Goal: Communication & Community: Answer question/provide support

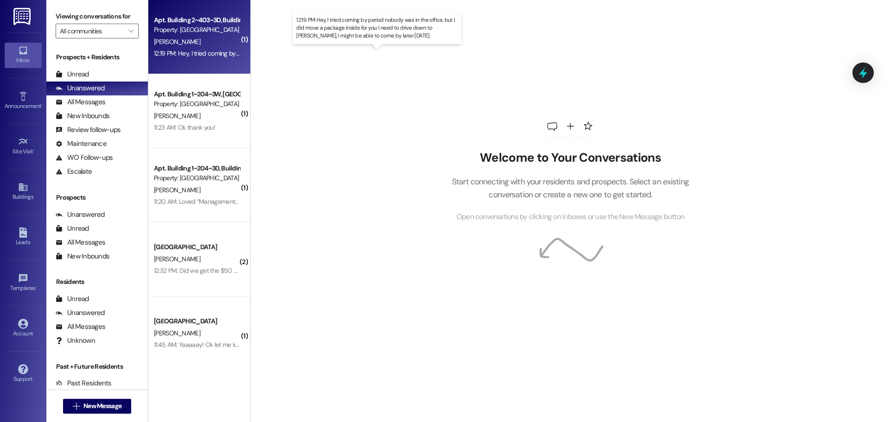
click at [186, 52] on div "12:19 PM: Hey, I tried coming by period nobody was in the office, but I did mov…" at bounding box center [403, 53] width 498 height 8
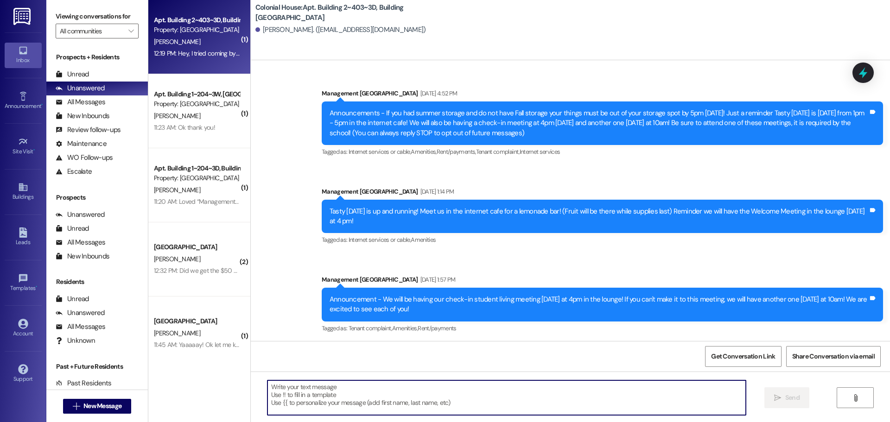
scroll to position [23269, 0]
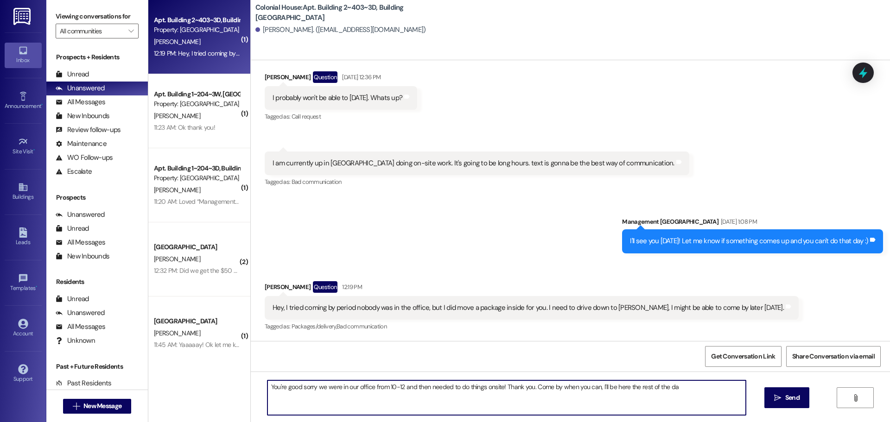
type textarea "You're good sorry we were in our office from 10-12 and then needed to do things…"
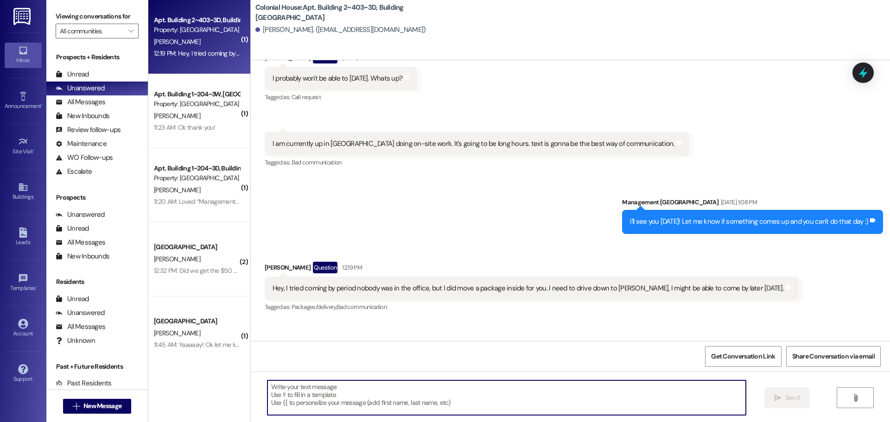
scroll to position [23269, 0]
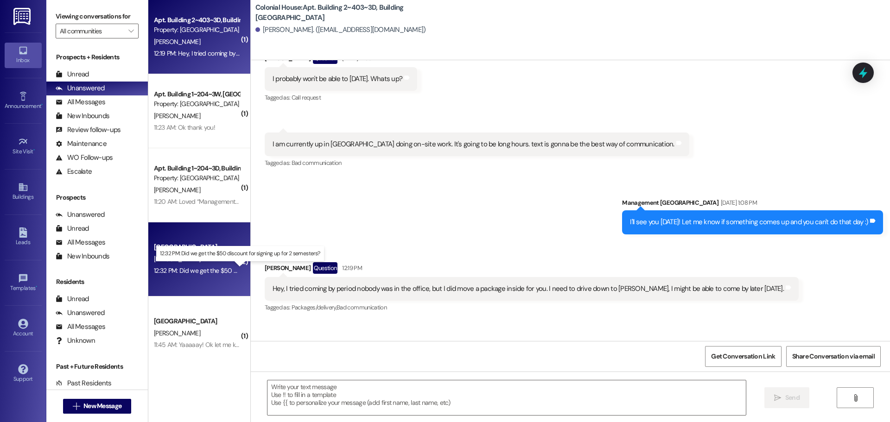
click at [216, 273] on div "12:32 PM: Did we get the $50 discount for signing up for 2 semesters? 12:32 PM:…" at bounding box center [247, 270] width 187 height 8
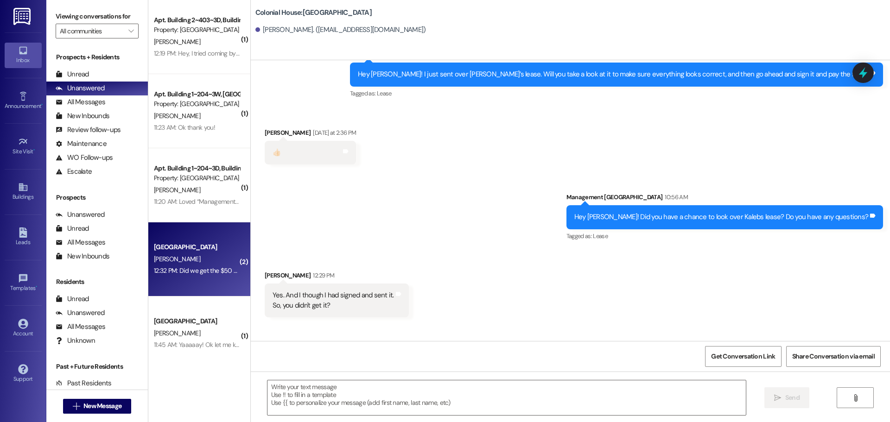
scroll to position [861, 0]
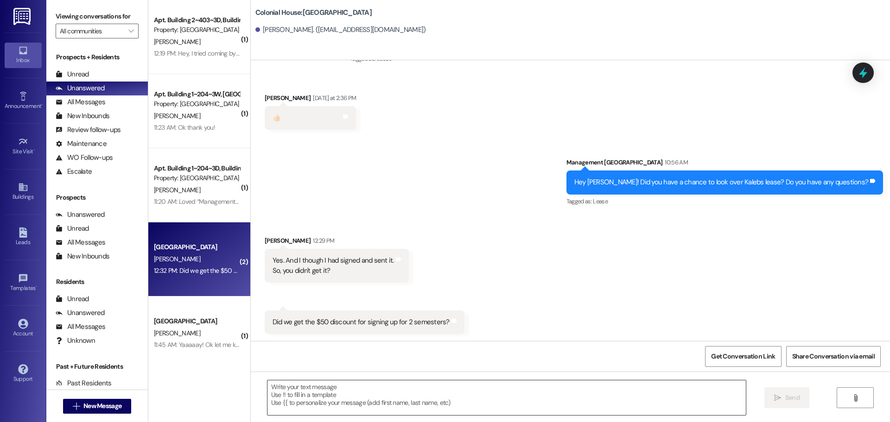
drag, startPoint x: 328, startPoint y: 398, endPoint x: 310, endPoint y: 384, distance: 23.1
click at [320, 397] on textarea at bounding box center [506, 398] width 478 height 35
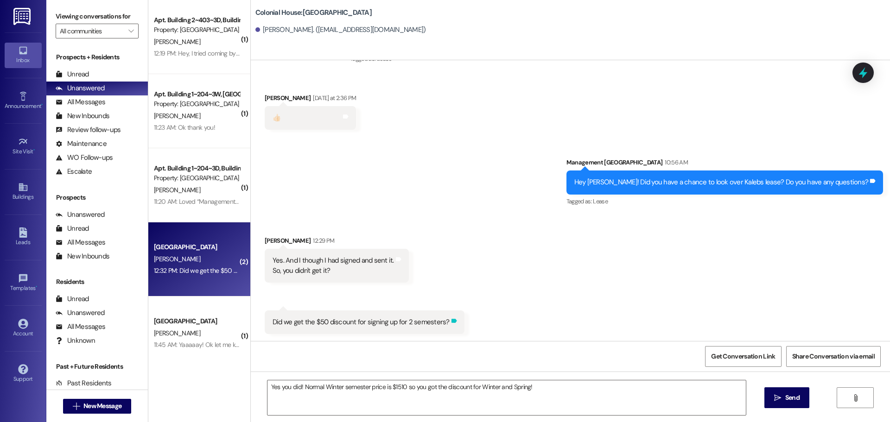
scroll to position [861, 0]
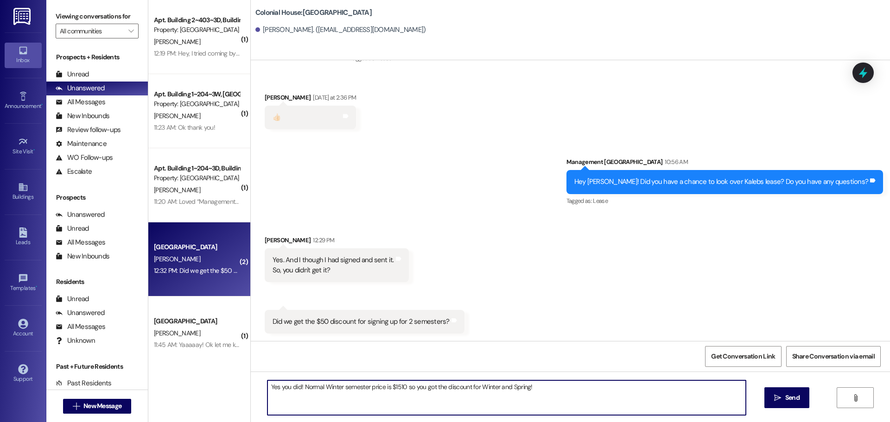
click at [534, 396] on textarea "Yes you did! Normal Winter semester price is $1510 so you got the discount for …" at bounding box center [506, 398] width 478 height 35
drag, startPoint x: 652, startPoint y: 406, endPoint x: 527, endPoint y: 387, distance: 126.1
click at [527, 387] on textarea "Yes you did! Normal Winter semester price is $1510 so you got the discount for …" at bounding box center [506, 398] width 478 height 35
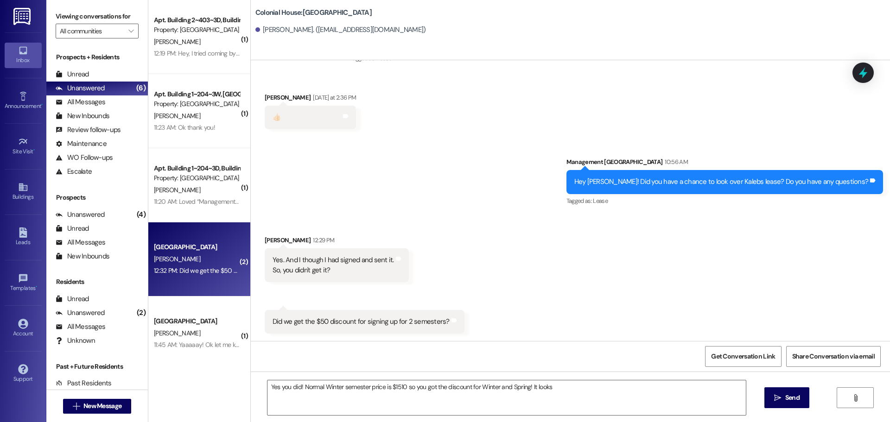
drag, startPoint x: 572, startPoint y: 393, endPoint x: 321, endPoint y: 293, distance: 270.1
click at [571, 393] on textarea "Yes you did! Normal Winter semester price is $1510 so you got the discount for …" at bounding box center [506, 398] width 478 height 35
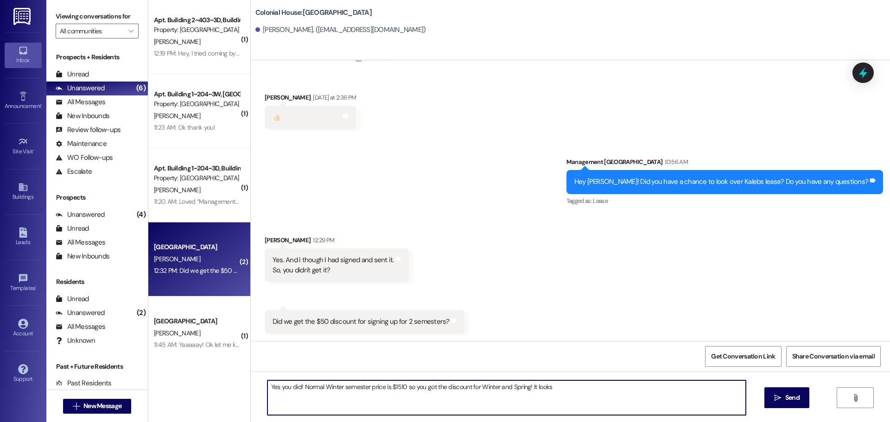
click at [429, 393] on textarea "Yes you did! Normal Winter semester price is $1510 so you got the discount for …" at bounding box center [506, 398] width 478 height 35
click at [554, 386] on textarea "Yes you did! Normal Winter semester price is $1510 so you got the discount for …" at bounding box center [506, 398] width 478 height 35
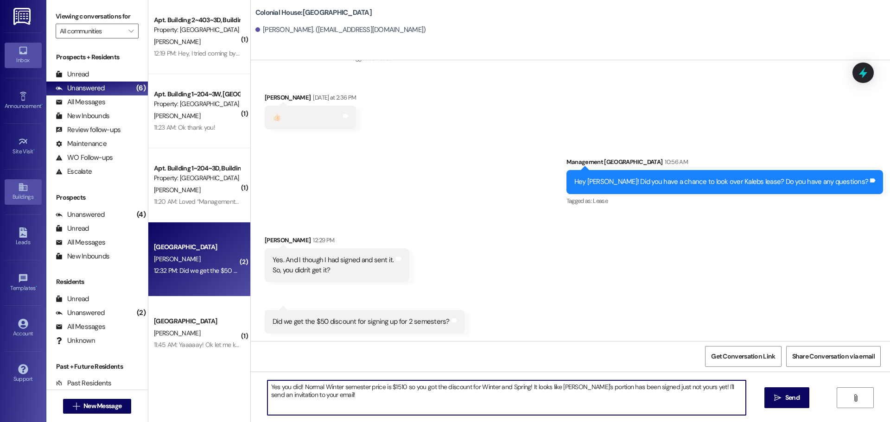
type textarea "Yes you did! Normal Winter semester price is $1510 so you got the discount for …"
click at [338, 392] on textarea "Yes you did! Normal Winter semester price is $1510 so you got the discount for …" at bounding box center [506, 398] width 478 height 35
click at [380, 400] on textarea "Yes you did! Normal Winter semester price is $1510 so you got the discount for …" at bounding box center [506, 398] width 478 height 35
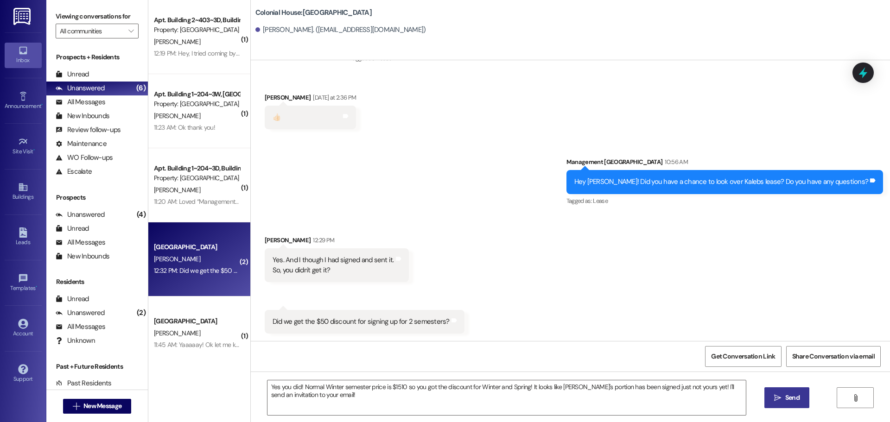
drag, startPoint x: 772, startPoint y: 398, endPoint x: 423, endPoint y: 294, distance: 364.1
click at [772, 397] on span " Send" at bounding box center [786, 398] width 29 height 10
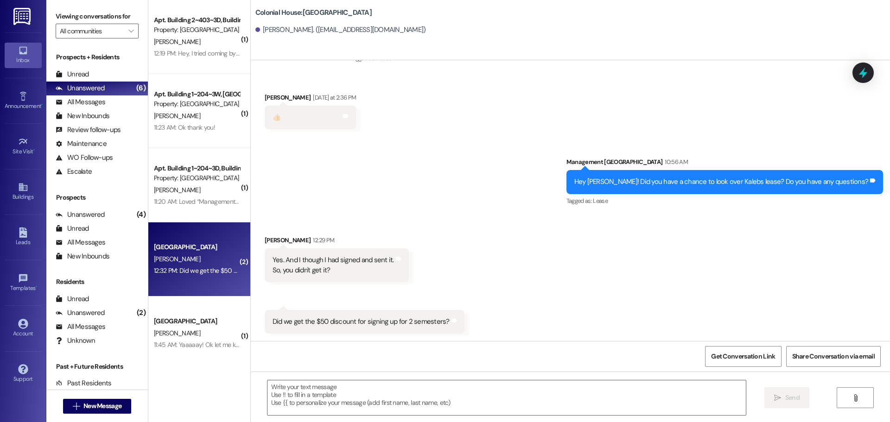
scroll to position [861, 0]
drag, startPoint x: 290, startPoint y: 393, endPoint x: 279, endPoint y: 381, distance: 15.7
click at [281, 387] on textarea at bounding box center [506, 398] width 478 height 35
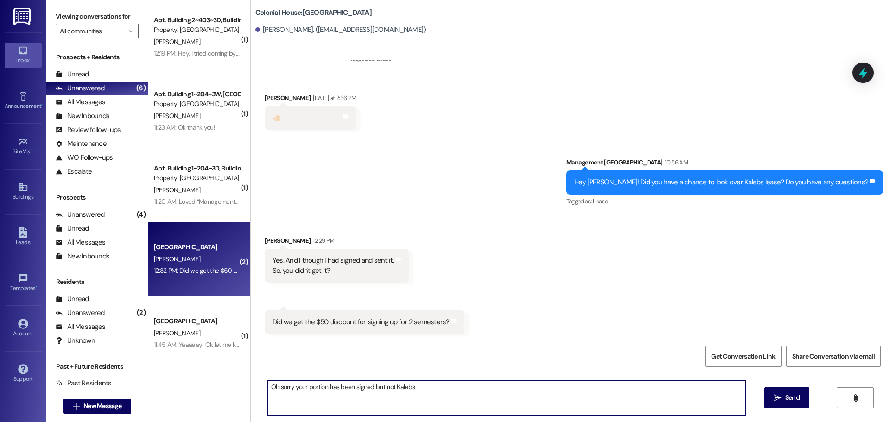
type textarea "Oh sorry your portion has been signed but not Kalebs!"
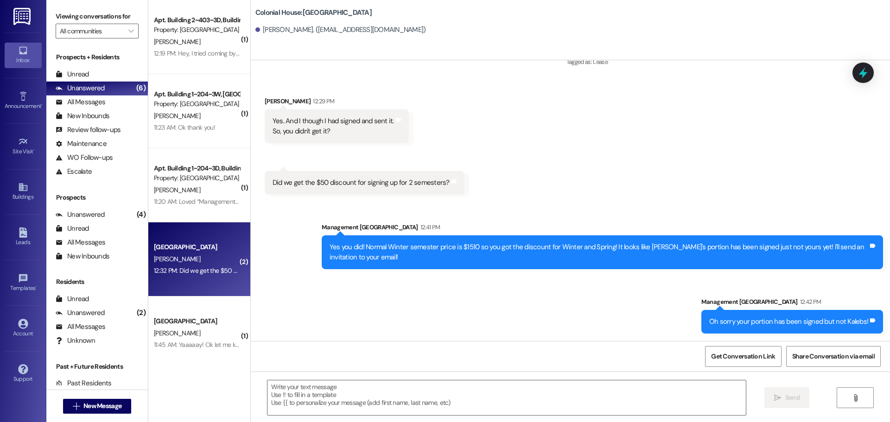
scroll to position [14, 0]
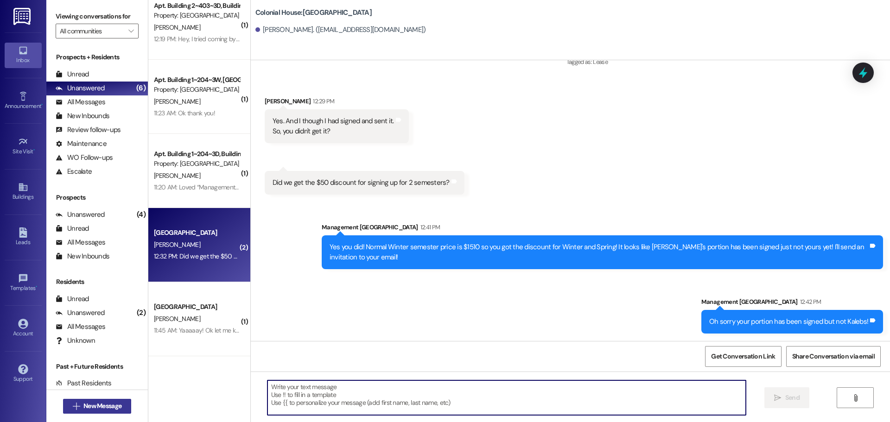
click at [98, 411] on button " New Message" at bounding box center [97, 406] width 69 height 15
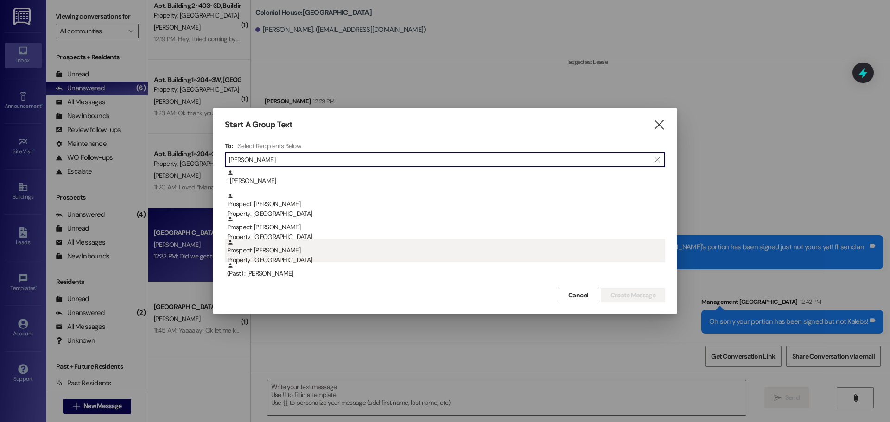
type input "scott"
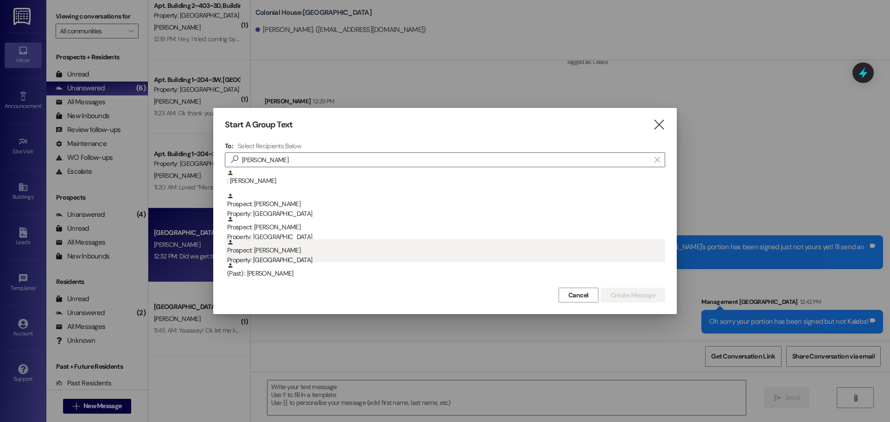
click at [376, 245] on div "Prospect: Teresa Scott Property: Colonial House" at bounding box center [446, 252] width 438 height 26
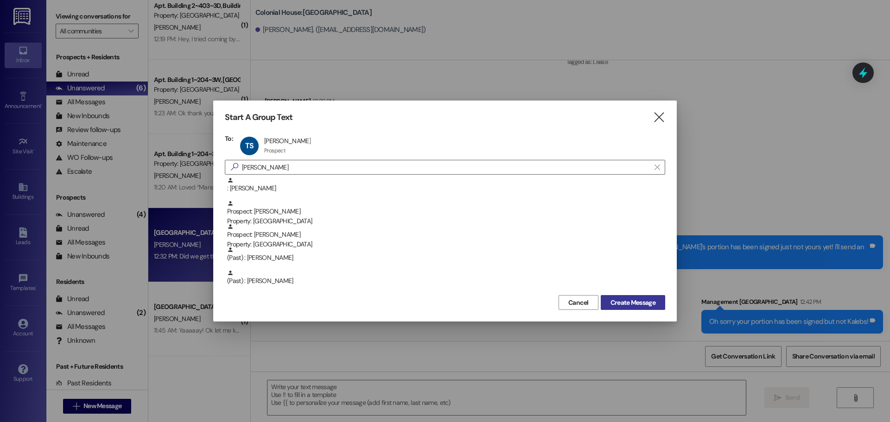
drag, startPoint x: 636, startPoint y: 295, endPoint x: 631, endPoint y: 299, distance: 6.3
click at [635, 297] on button "Create Message" at bounding box center [633, 302] width 64 height 15
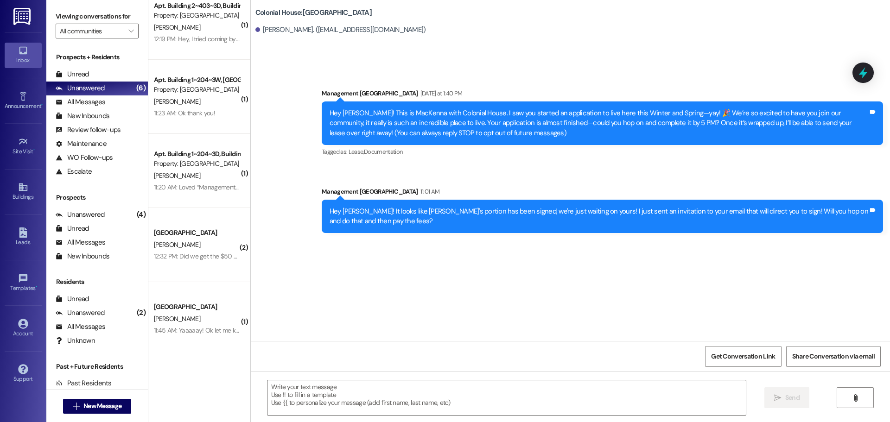
scroll to position [0, 0]
click at [94, 400] on button " New Message" at bounding box center [97, 406] width 69 height 15
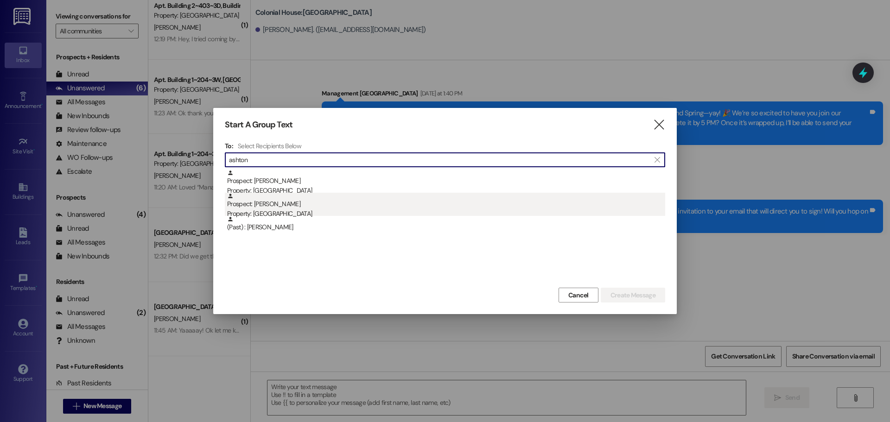
type input "ashton"
click at [296, 204] on div "Prospect: Ashton Scott Property: Colonial House" at bounding box center [446, 206] width 438 height 26
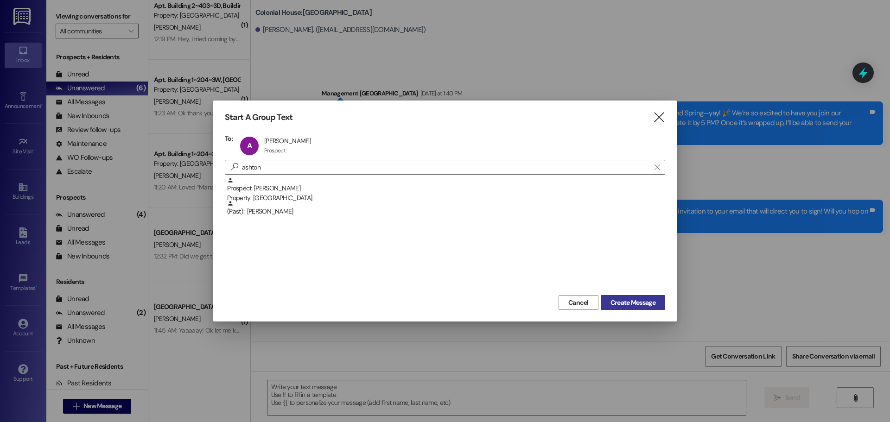
click at [622, 308] on button "Create Message" at bounding box center [633, 302] width 64 height 15
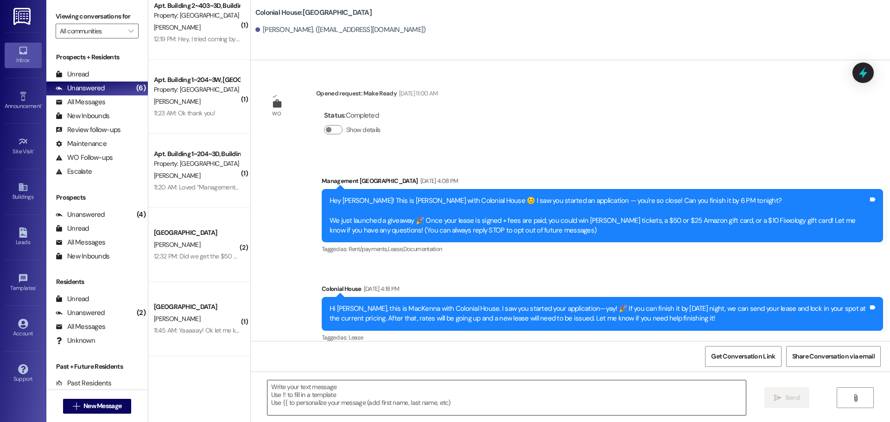
click at [292, 404] on textarea at bounding box center [506, 398] width 478 height 35
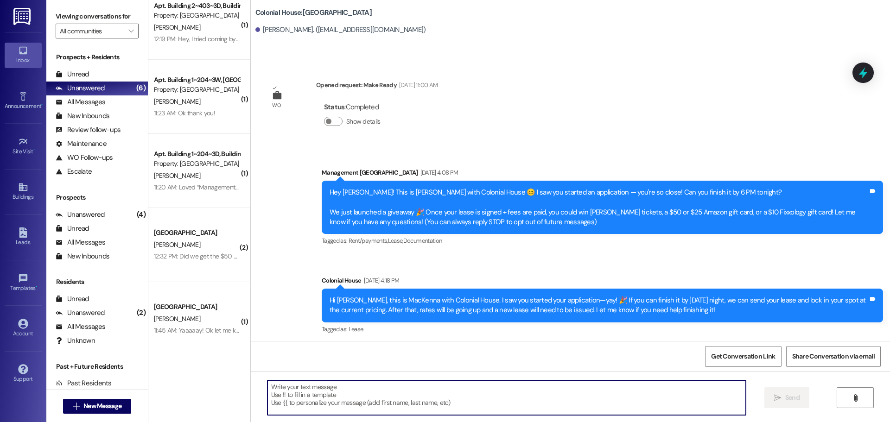
scroll to position [11, 0]
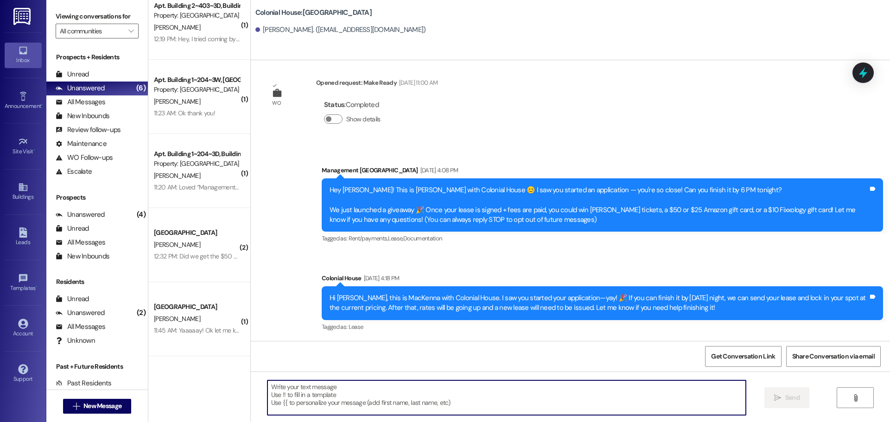
click at [310, 399] on textarea at bounding box center [506, 398] width 478 height 35
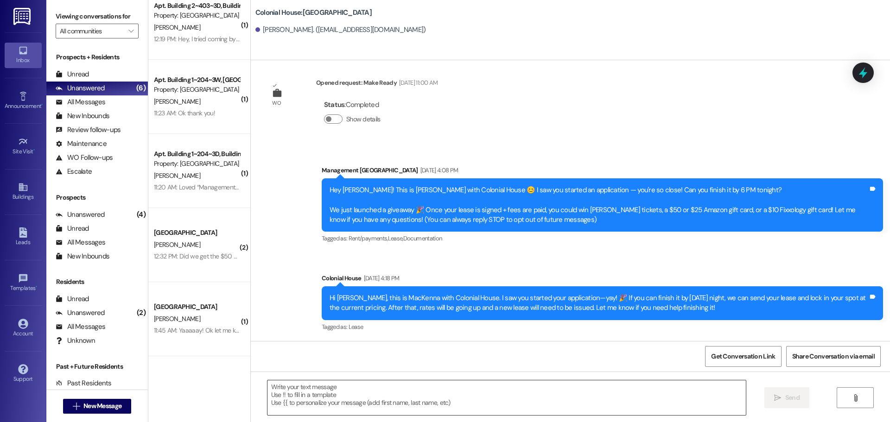
click at [319, 397] on textarea at bounding box center [506, 398] width 478 height 35
click at [63, 405] on button " New Message" at bounding box center [97, 406] width 69 height 15
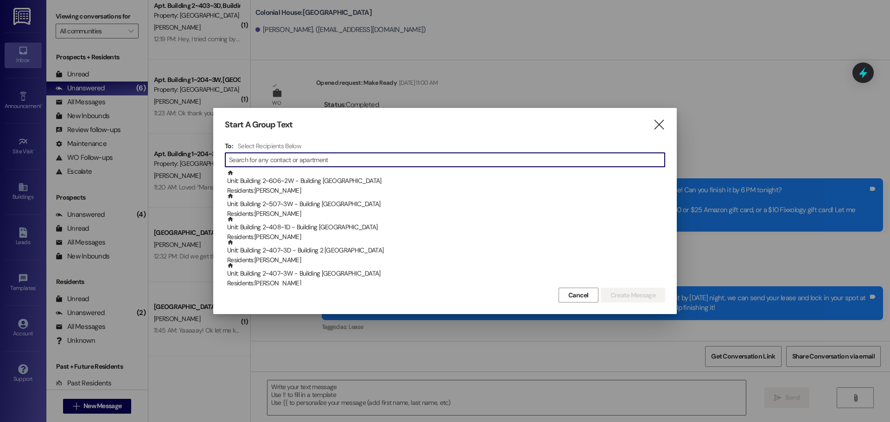
click at [331, 155] on input at bounding box center [447, 159] width 436 height 13
click at [664, 121] on icon "" at bounding box center [659, 125] width 13 height 10
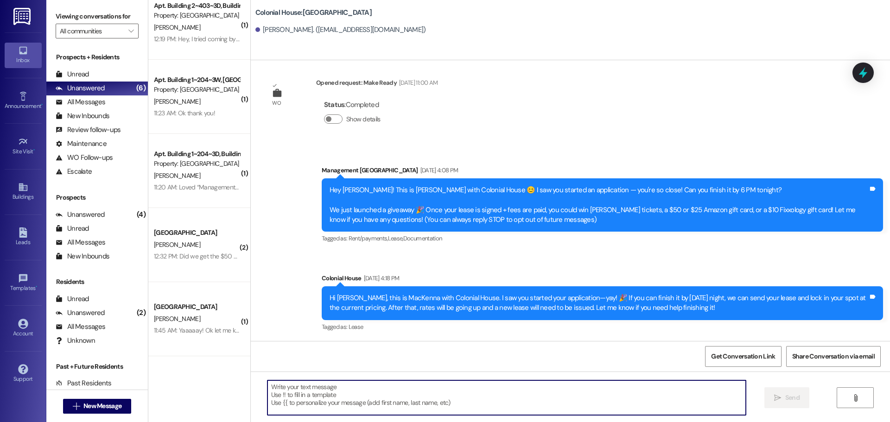
click at [329, 404] on textarea at bounding box center [506, 398] width 478 height 35
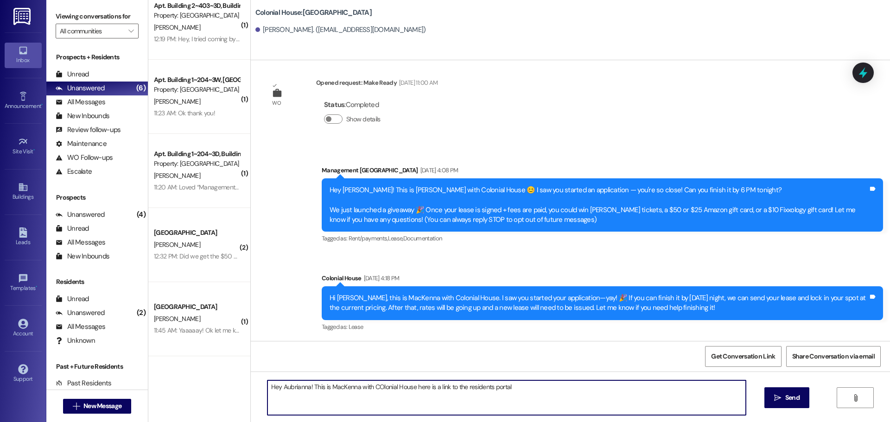
paste textarea "[URL][DOMAIN_NAME]"
type textarea "Hey Aubrianna! This is MacKenna with COlonial House here is a link to the resid…"
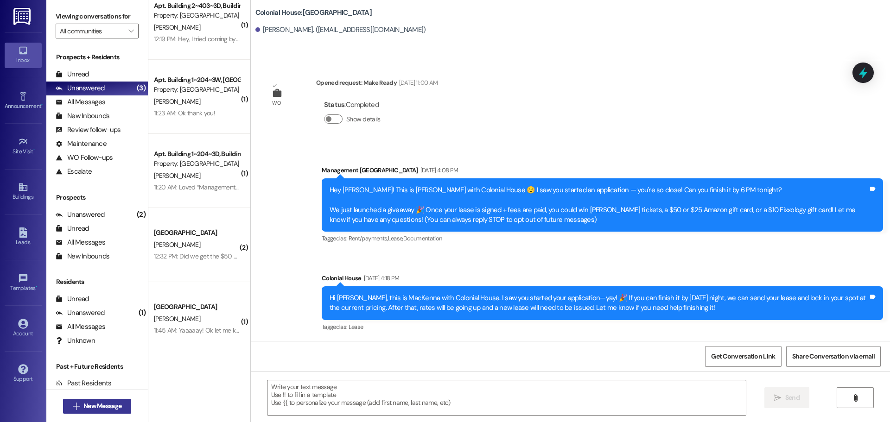
click at [89, 405] on span "New Message" at bounding box center [102, 406] width 38 height 10
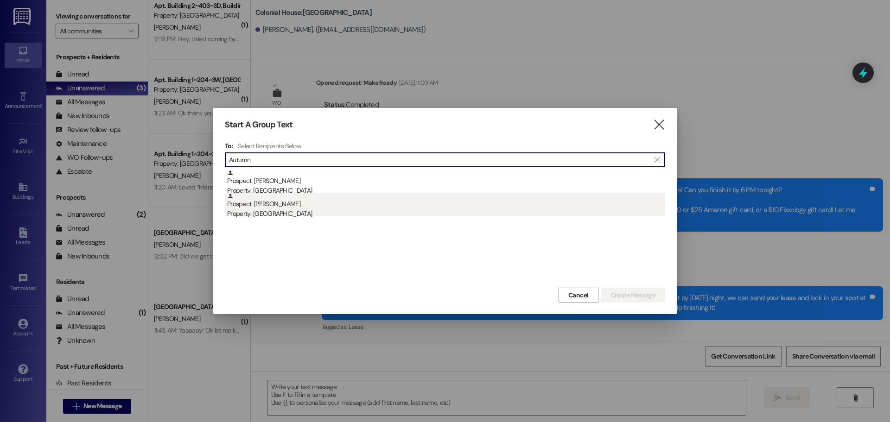
type input "Autumn"
click at [312, 194] on div "Prospect: Autumn Pitcher Property: Colonial House" at bounding box center [446, 206] width 438 height 26
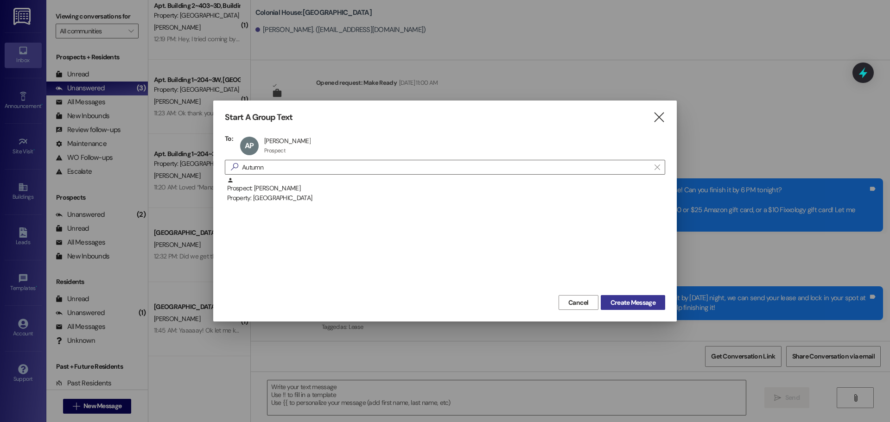
click at [628, 306] on span "Create Message" at bounding box center [632, 303] width 45 height 10
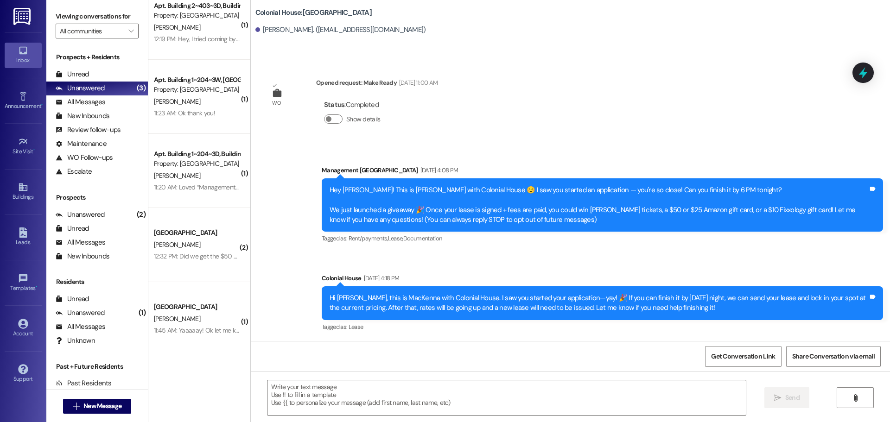
scroll to position [0, 0]
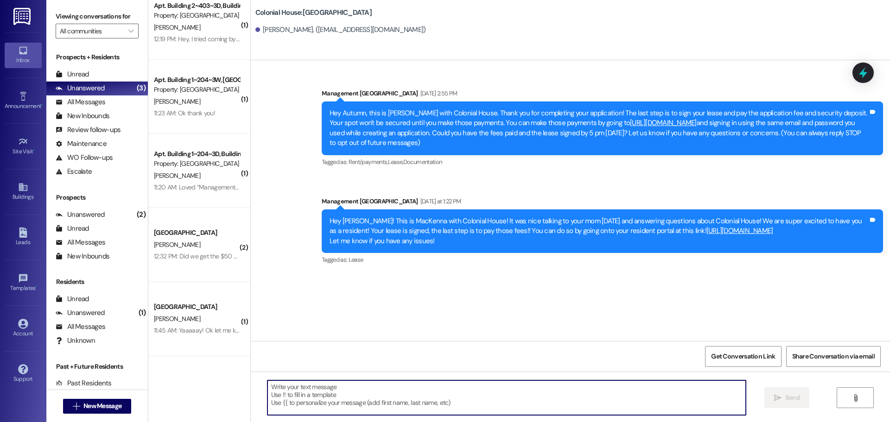
click at [373, 397] on textarea at bounding box center [506, 398] width 478 height 35
click at [313, 14] on b "Colonial House: Colonial House Prospect" at bounding box center [313, 13] width 116 height 10
click at [307, 397] on textarea at bounding box center [506, 398] width 478 height 35
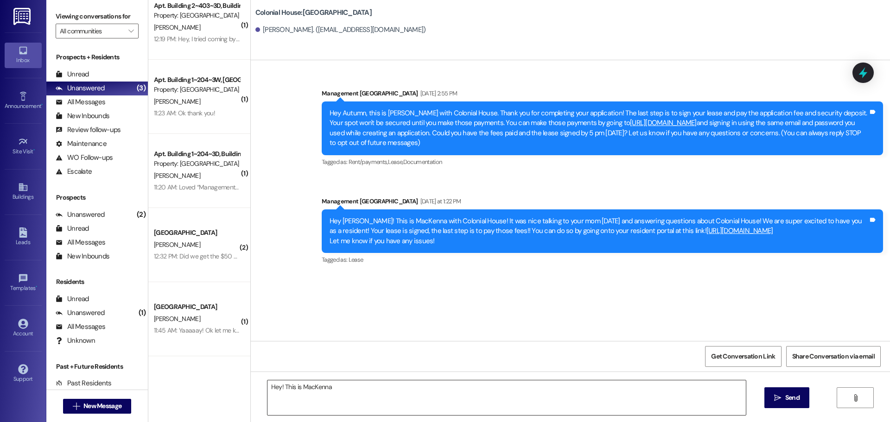
click at [367, 394] on textarea "Hey! This is MacKenna" at bounding box center [506, 398] width 478 height 35
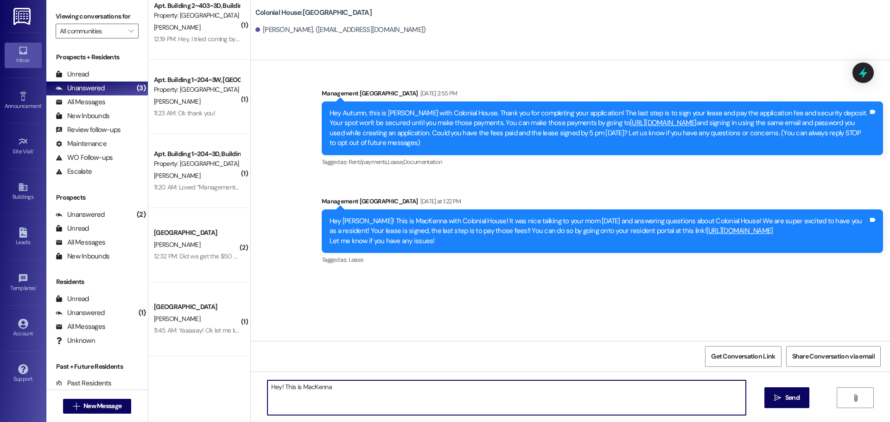
paste textarea "[URL][DOMAIN_NAME]"
click at [326, 386] on textarea "Hey! This is MacKenna https://colonialhouserexburg.residentportal.com/auth" at bounding box center [506, 398] width 478 height 35
click at [622, 388] on textarea "Hey! This is MacKenna here is a link to the residents portal! https://colonialh…" at bounding box center [506, 398] width 478 height 35
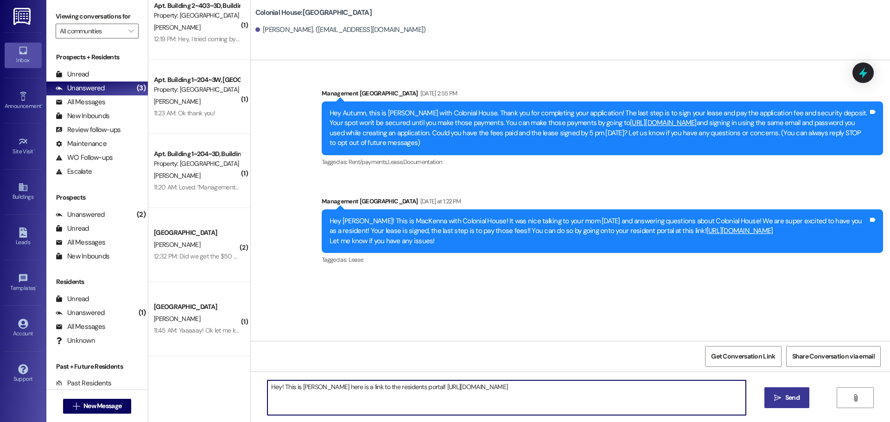
type textarea "Hey! This is MacKenna here is a link to the residents portal! https://colonialh…"
click at [772, 395] on span " Send" at bounding box center [786, 398] width 29 height 10
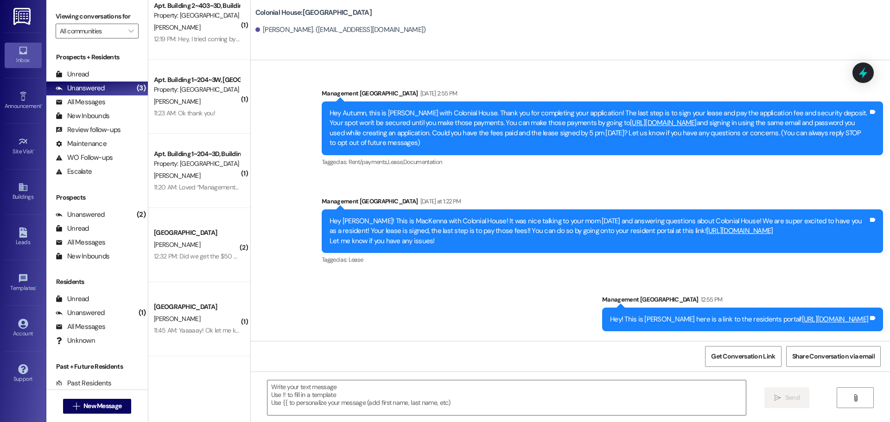
click at [610, 318] on div "Hey! This is MacKenna here is a link to the residents portal! https://colonialh…" at bounding box center [739, 320] width 258 height 10
copy div "Hey! This is MacKenna here is a link to the residents portal! https://colonialh…"
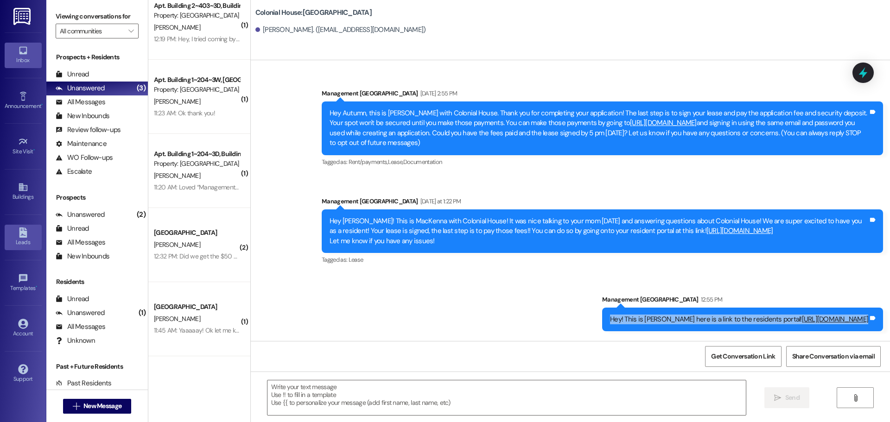
click at [23, 232] on icon at bounding box center [23, 233] width 8 height 10
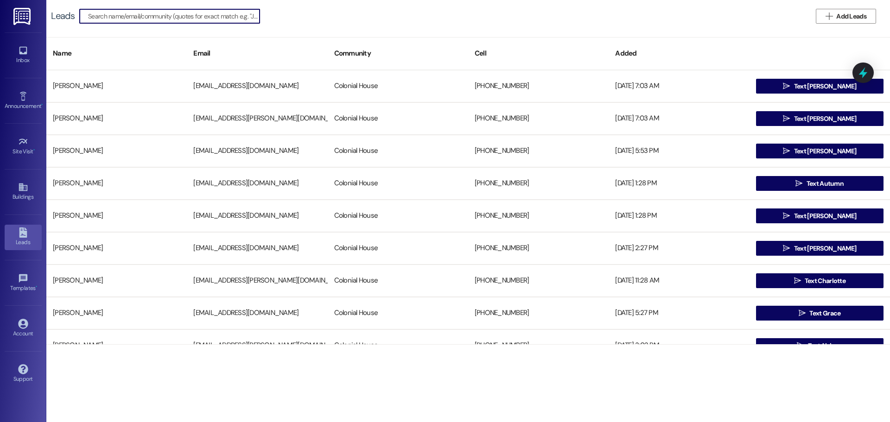
click at [169, 16] on input at bounding box center [173, 16] width 171 height 13
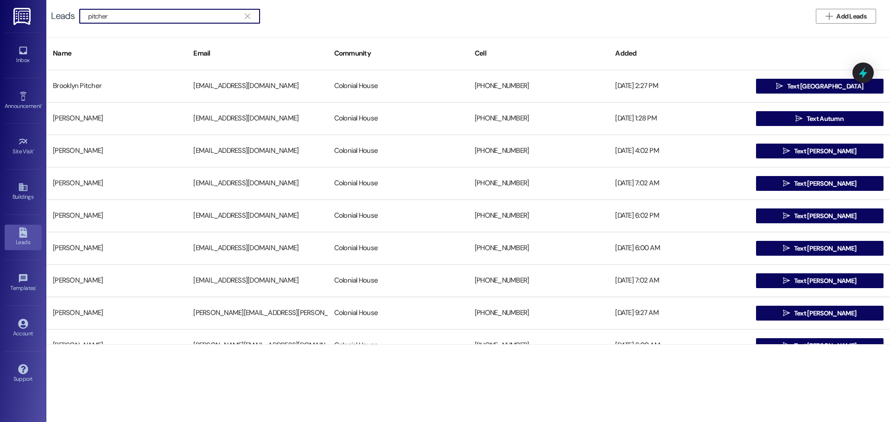
type input "pitcher"
click at [479, 17] on div "Leads  pitcher   Add Leads" at bounding box center [468, 16] width 844 height 32
click at [119, 18] on input "pitcher" at bounding box center [164, 16] width 152 height 13
click at [821, 9] on button " Add Leads" at bounding box center [846, 16] width 60 height 15
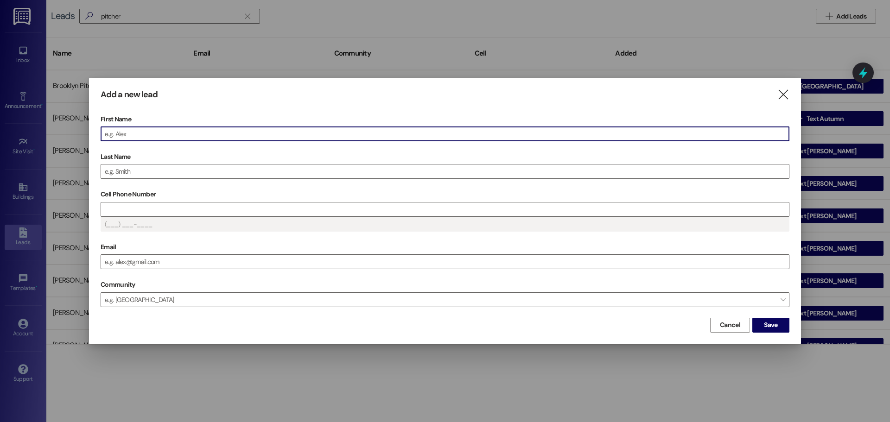
click at [151, 130] on input "First Name" at bounding box center [445, 134] width 688 height 14
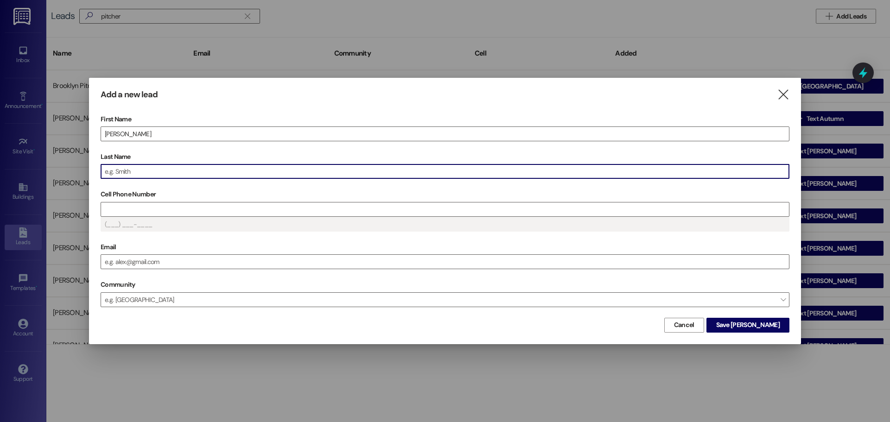
click at [139, 166] on input "Last Name" at bounding box center [445, 172] width 688 height 14
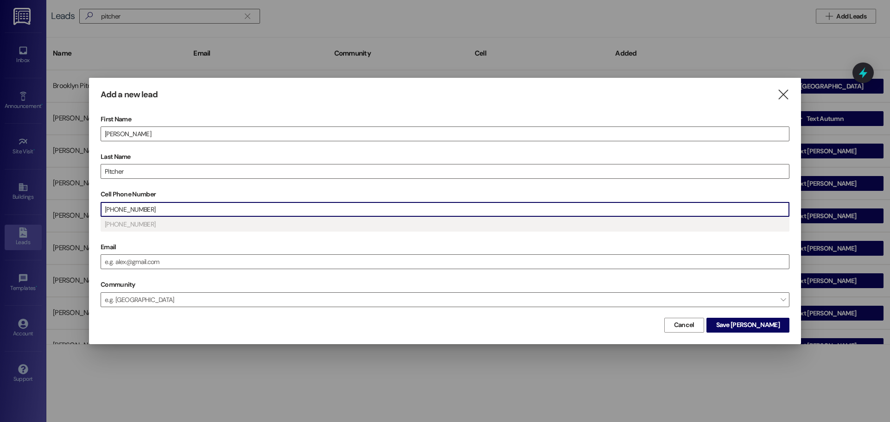
click at [204, 214] on input "(360) 903-9523" at bounding box center [445, 210] width 688 height 14
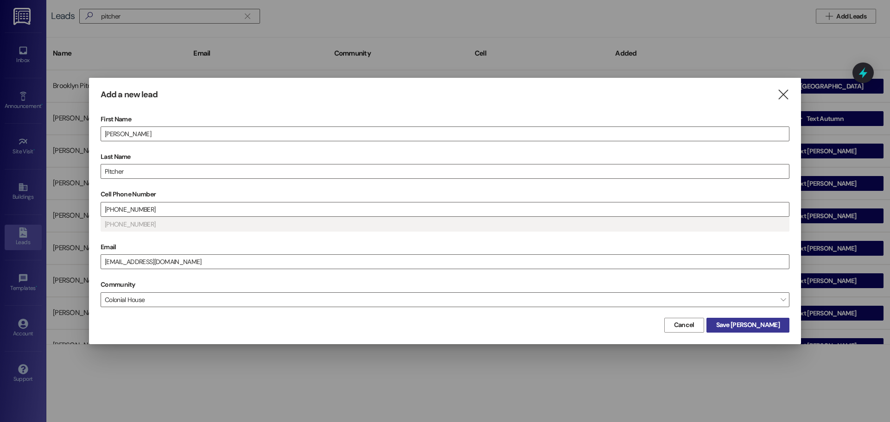
click at [768, 329] on span "Save Audrey" at bounding box center [747, 325] width 63 height 10
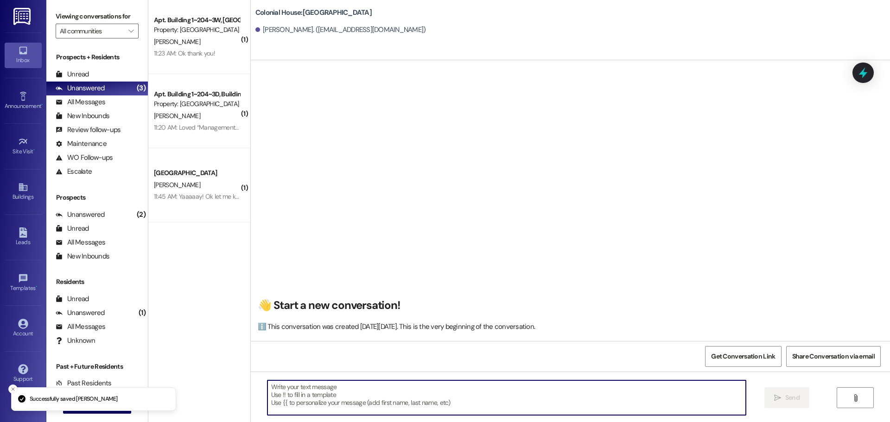
click at [333, 382] on textarea at bounding box center [506, 398] width 478 height 35
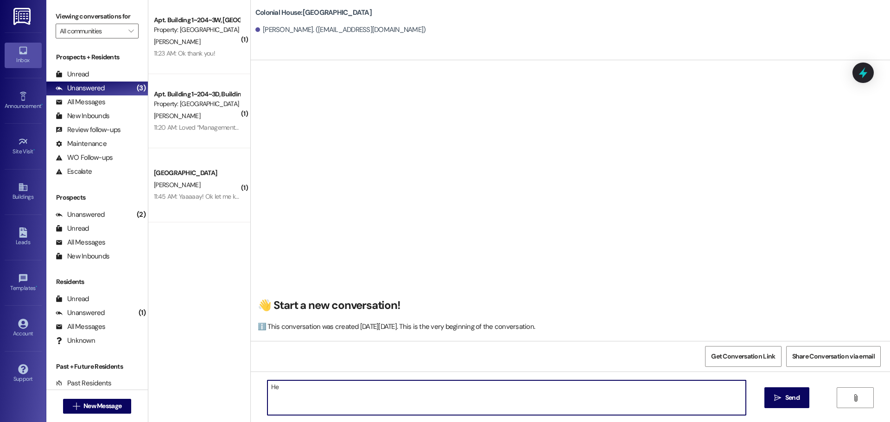
type textarea "H"
paste textarea "Hey! This is MacKenna here is a link to the residents portal! https://colonialh…"
type textarea "Hey! This is MacKenna here is a link to the residents portal! https://colonialh…"
click at [779, 391] on button " Send" at bounding box center [786, 397] width 45 height 21
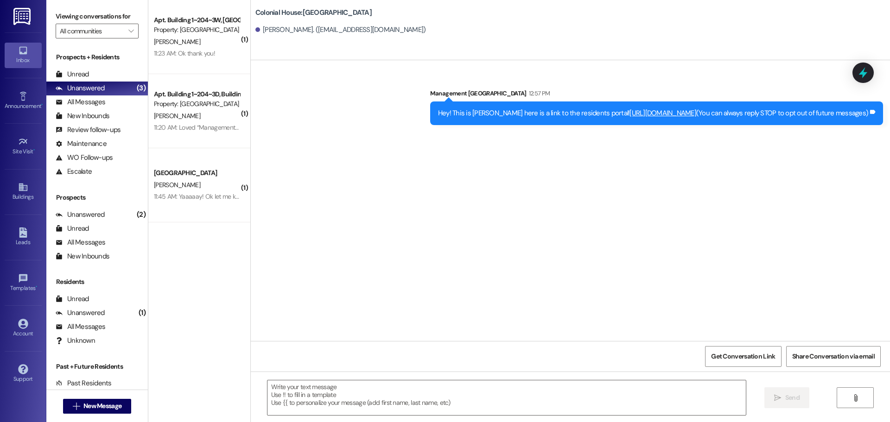
click at [629, 113] on link "[URL][DOMAIN_NAME]" at bounding box center [662, 112] width 67 height 9
click at [438, 108] on div "Hey! This is MacKenna here is a link to the residents portal! https://colonialh…" at bounding box center [653, 113] width 430 height 10
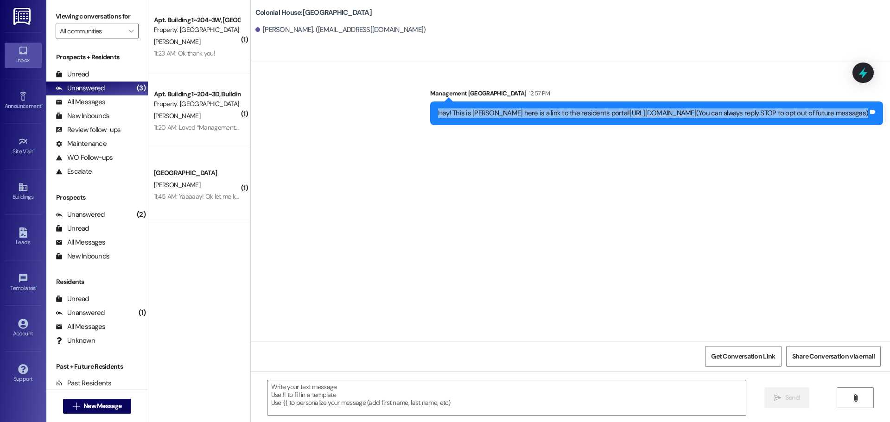
click at [438, 108] on div "Hey! This is MacKenna here is a link to the residents portal! https://colonialh…" at bounding box center [653, 113] width 430 height 10
click at [76, 413] on button " New Message" at bounding box center [97, 406] width 69 height 15
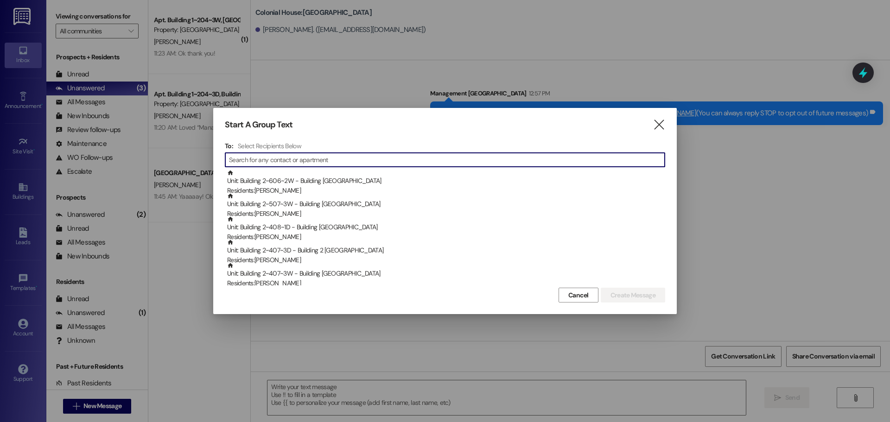
click at [292, 156] on input at bounding box center [447, 159] width 436 height 13
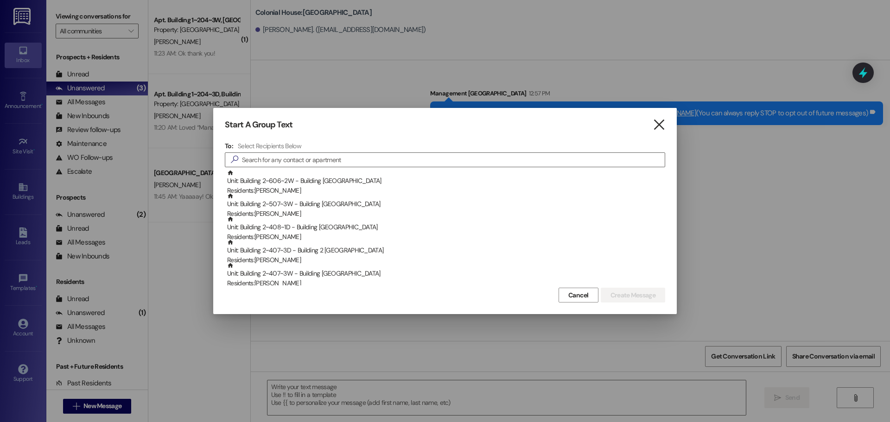
click at [660, 120] on icon "" at bounding box center [659, 125] width 13 height 10
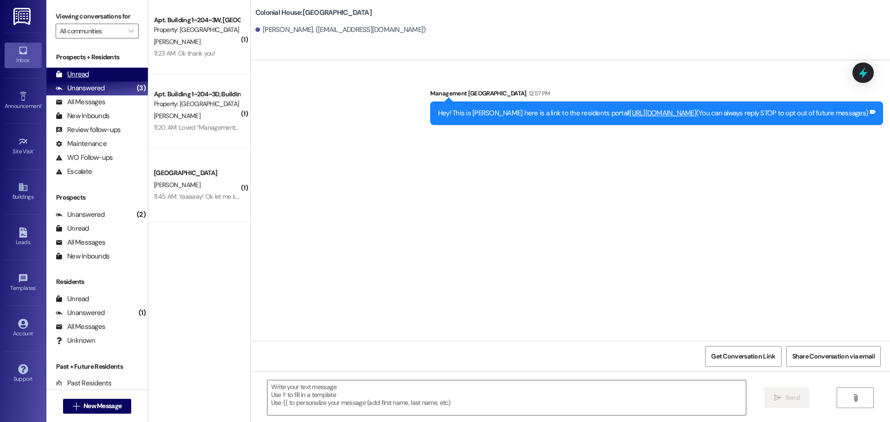
click at [107, 70] on div "Unread (0)" at bounding box center [97, 75] width 102 height 14
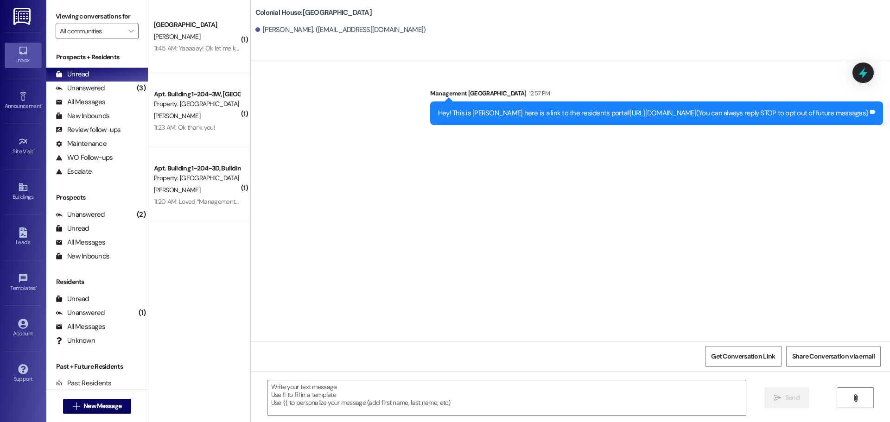
click at [96, 398] on div " New Message" at bounding box center [97, 406] width 69 height 23
click at [97, 412] on button " New Message" at bounding box center [97, 406] width 69 height 15
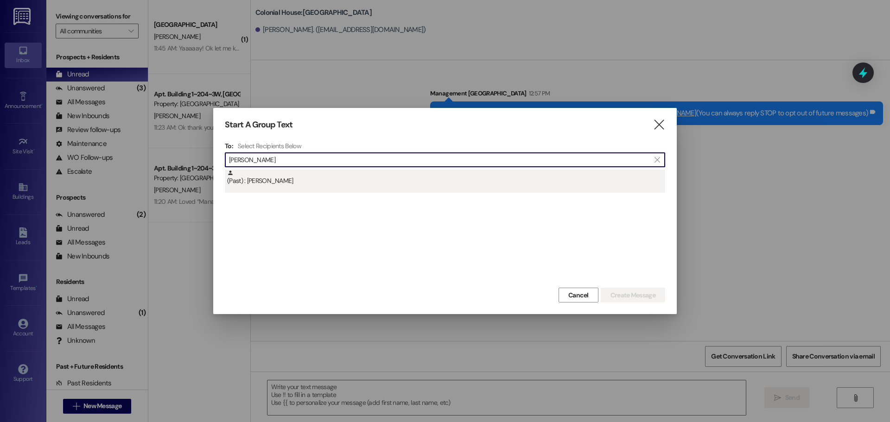
type input "hallie"
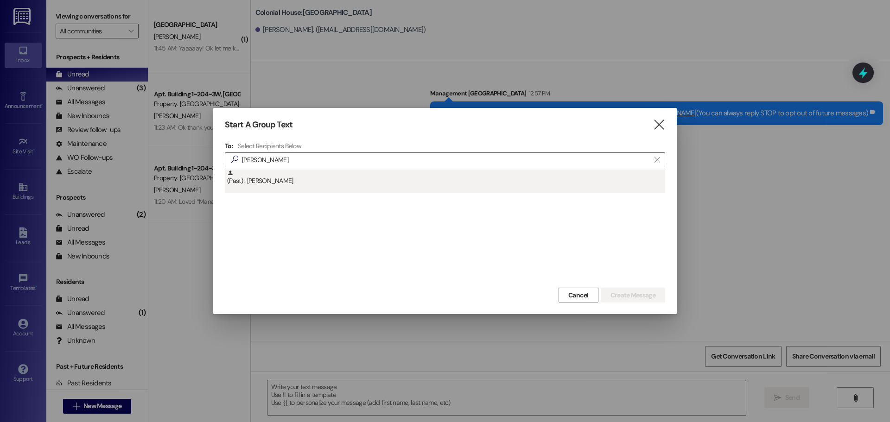
click at [324, 181] on div "(Past) : Hallie Teaman" at bounding box center [446, 178] width 438 height 16
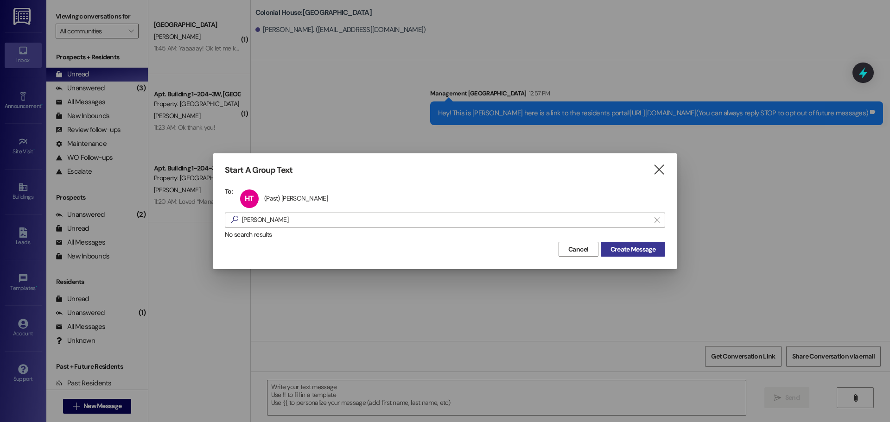
click at [613, 248] on span "Create Message" at bounding box center [632, 250] width 45 height 10
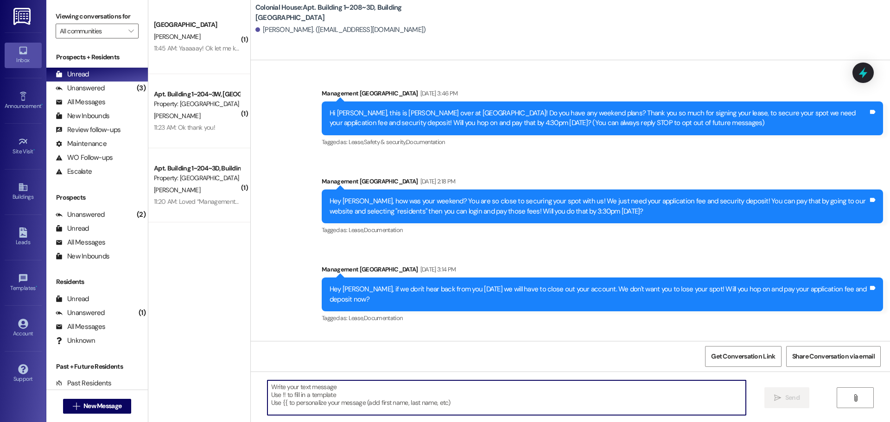
click at [351, 400] on textarea at bounding box center [506, 398] width 478 height 35
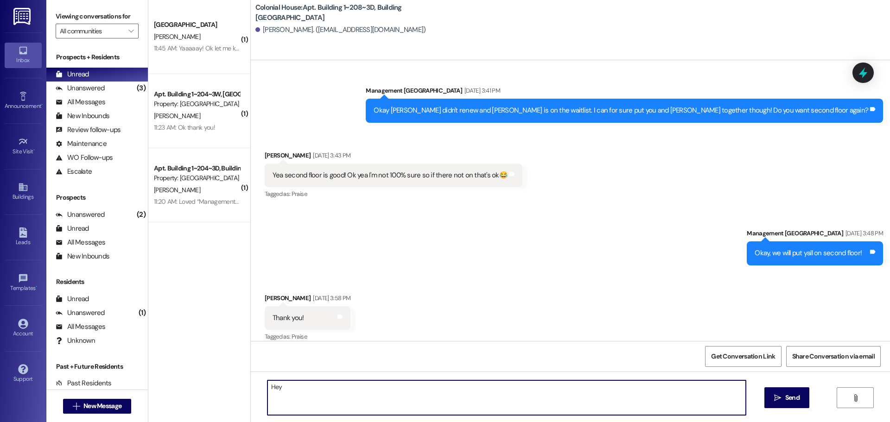
scroll to position [15523, 0]
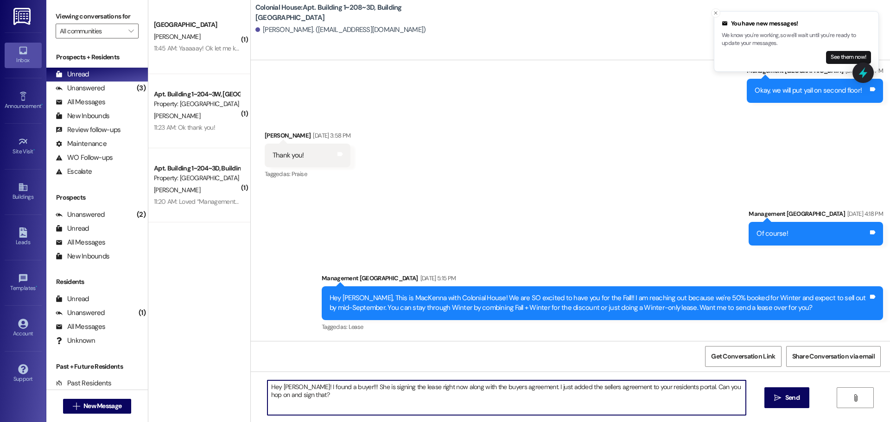
click at [355, 391] on textarea "Hey [PERSON_NAME]! I found a buyer!!! She is signing the lease right now along …" at bounding box center [506, 398] width 478 height 35
type textarea "Hey [PERSON_NAME]! I found a buyer!!! She is signing the lease right now along …"
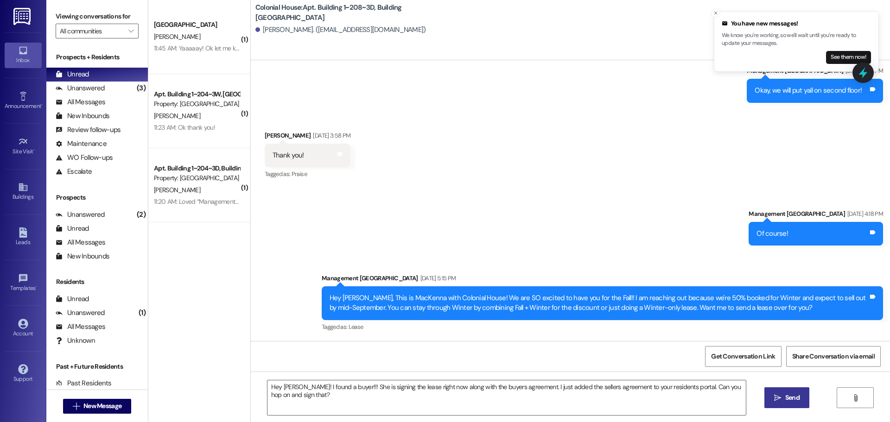
click at [799, 404] on button " Send" at bounding box center [786, 397] width 45 height 21
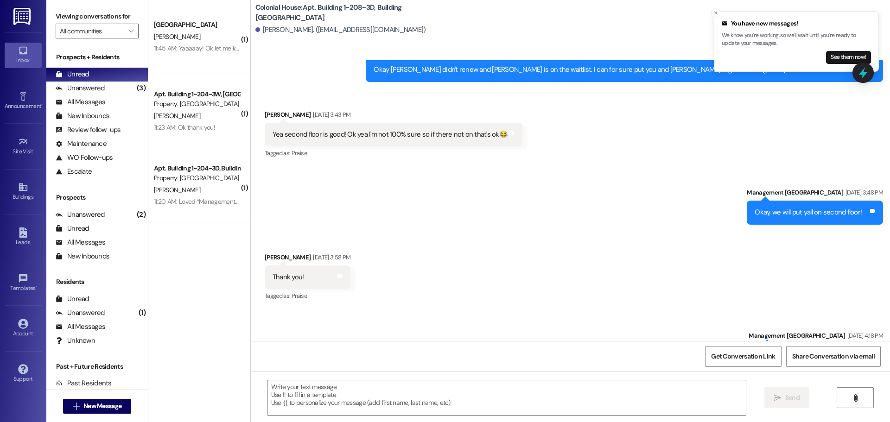
scroll to position [15370, 0]
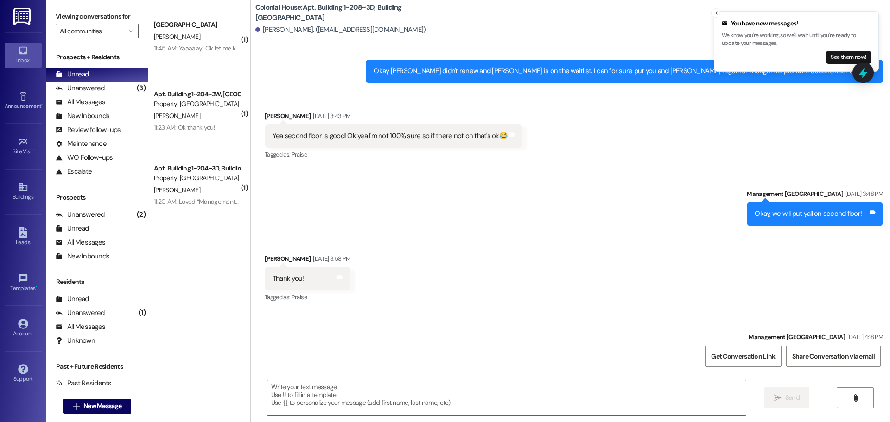
click at [75, 395] on div " New Message" at bounding box center [97, 406] width 69 height 23
click at [83, 404] on span "New Message" at bounding box center [102, 406] width 38 height 10
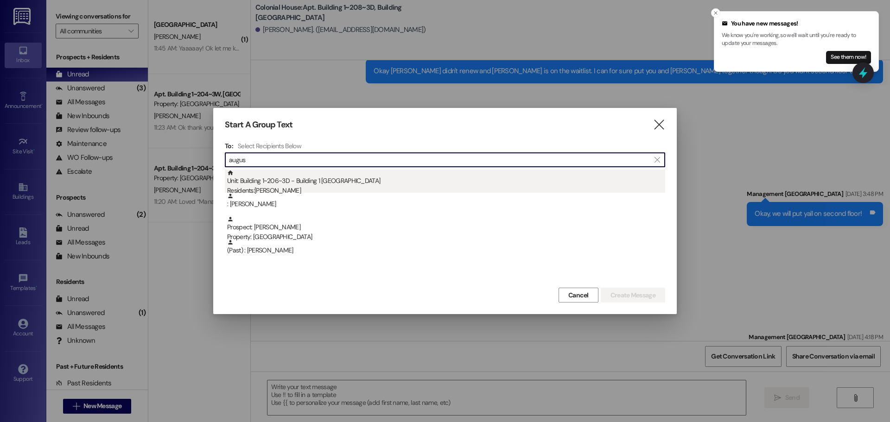
type input "augus"
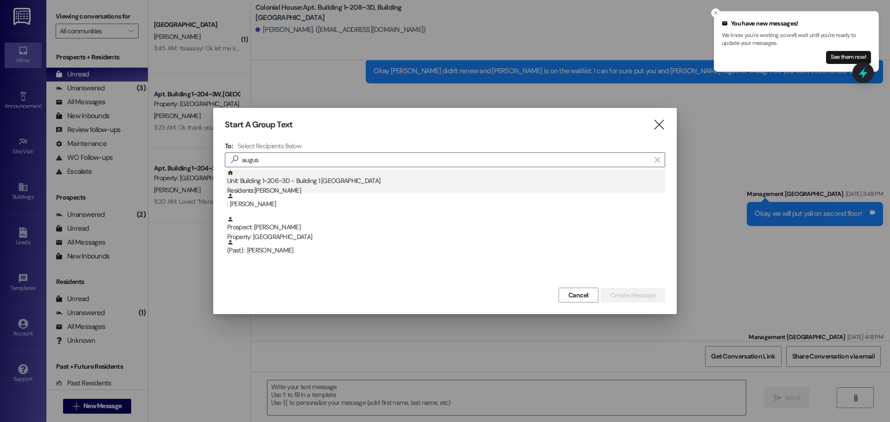
click at [315, 177] on div "Unit: Building 1~206~3D - Building 1 Colonial House Residents: Ella Augustine" at bounding box center [446, 183] width 438 height 26
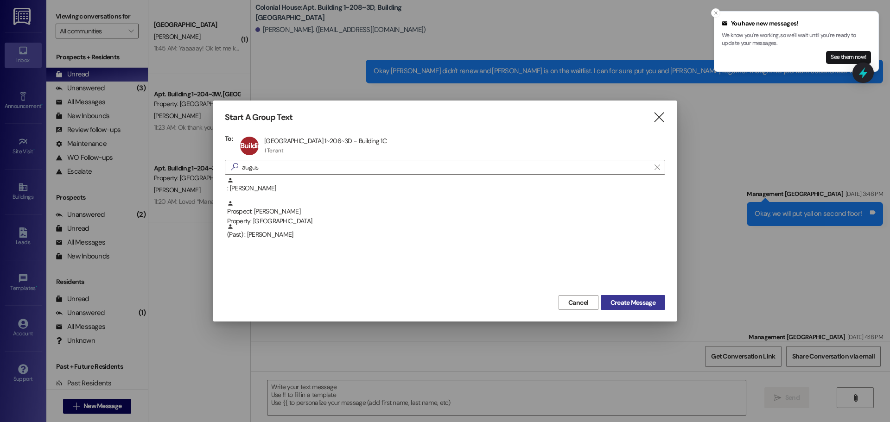
click at [634, 301] on span "Create Message" at bounding box center [632, 303] width 45 height 10
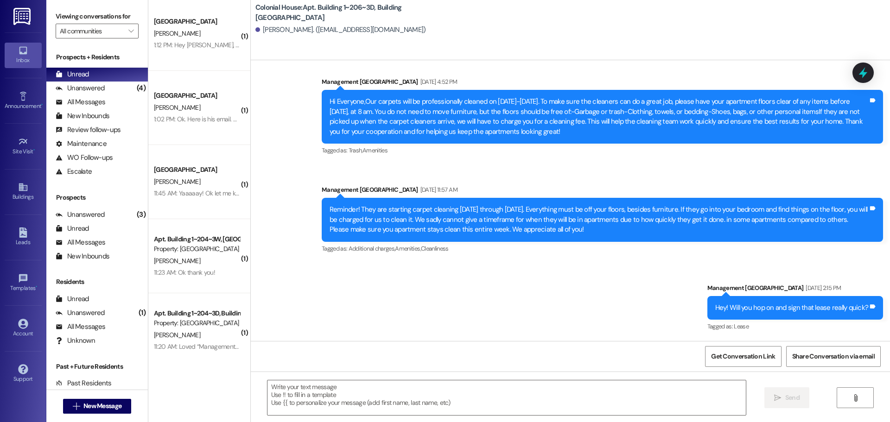
scroll to position [0, 0]
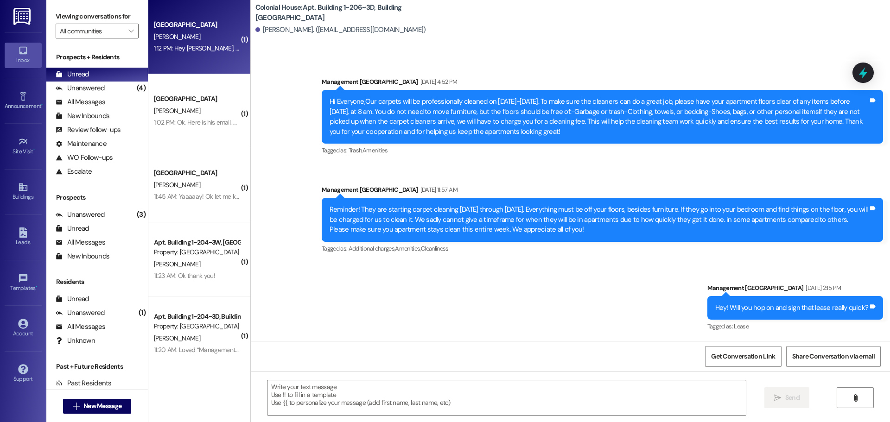
click at [172, 49] on div "1:12 PM: Hey MacKenna, I just noticed the lease does not have a payment plan. I…" at bounding box center [316, 48] width 324 height 8
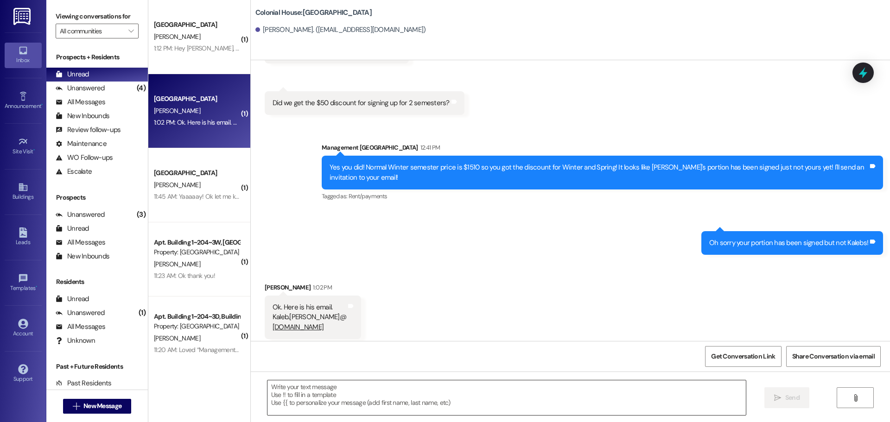
scroll to position [1085, 0]
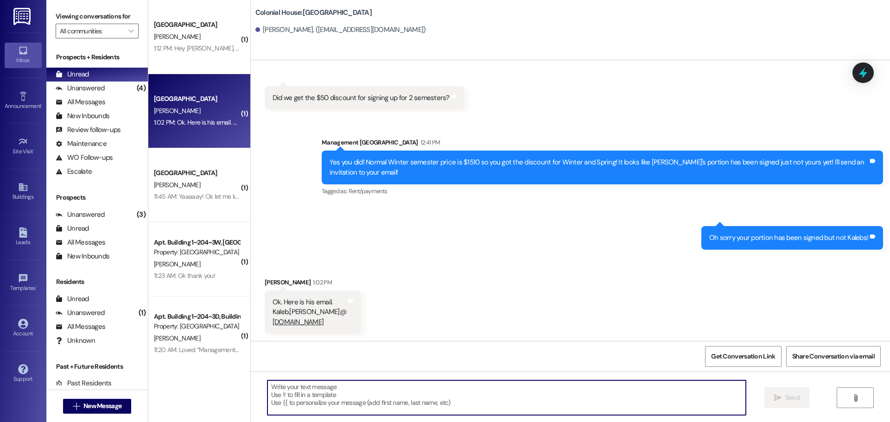
click at [311, 406] on textarea at bounding box center [506, 398] width 478 height 35
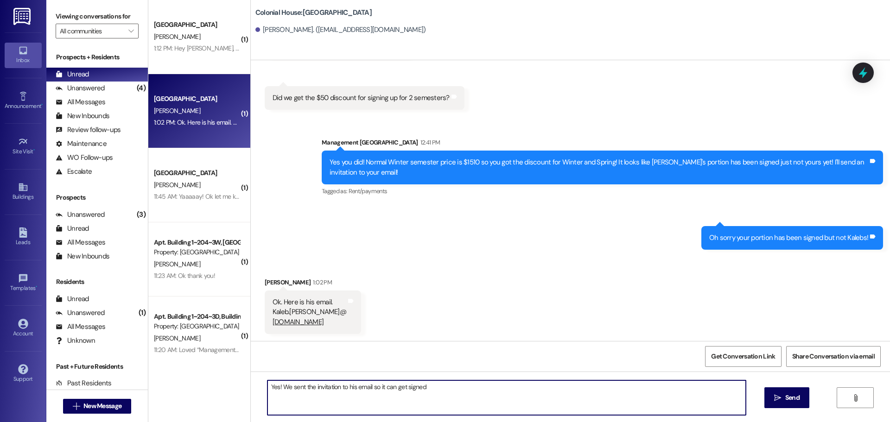
type textarea "Yes! We sent the invitation to his email so it can get signed!"
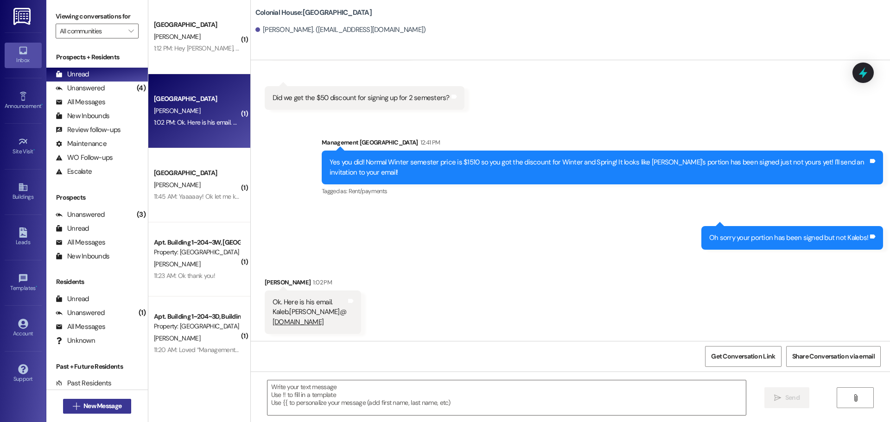
click at [98, 406] on span "New Message" at bounding box center [102, 406] width 38 height 10
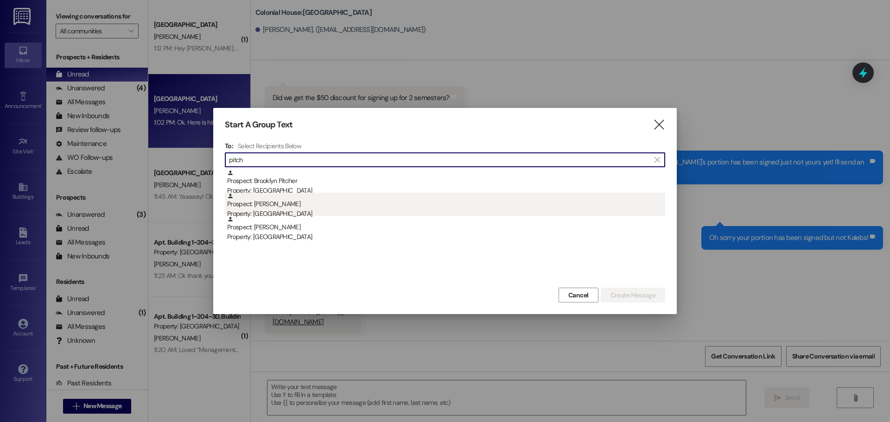
type input "pitch"
click at [299, 201] on div "Prospect: Audrey Pitcher Property: Colonial House" at bounding box center [446, 206] width 438 height 26
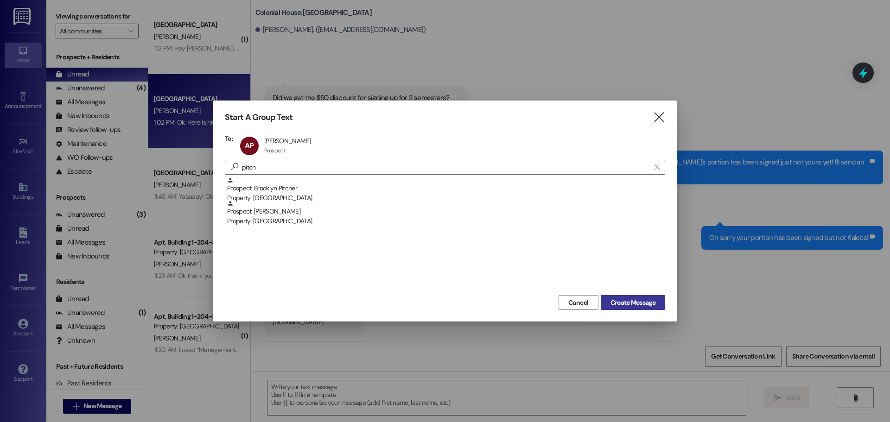
drag, startPoint x: 664, startPoint y: 316, endPoint x: 637, endPoint y: 298, distance: 32.5
click at [655, 307] on div "Start A Group Text  To: AP Audrey Pitcher Audrey Pitcher Prospect Prospect cli…" at bounding box center [444, 211] width 463 height 221
click at [637, 298] on span "Create Message" at bounding box center [632, 303] width 45 height 10
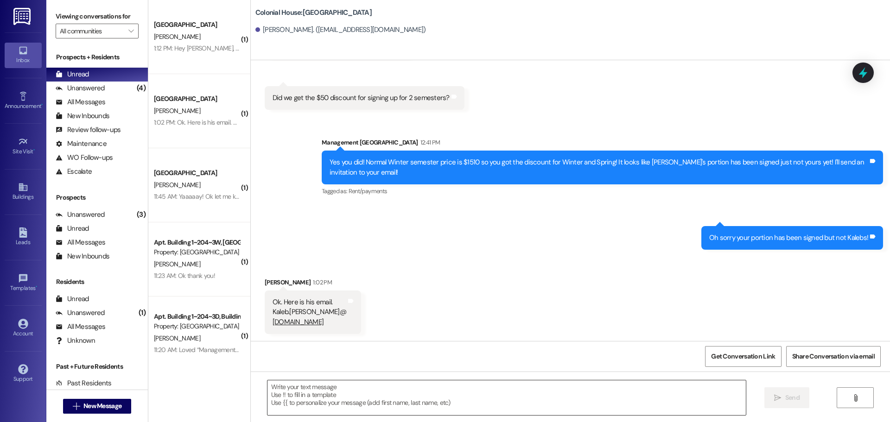
scroll to position [0, 0]
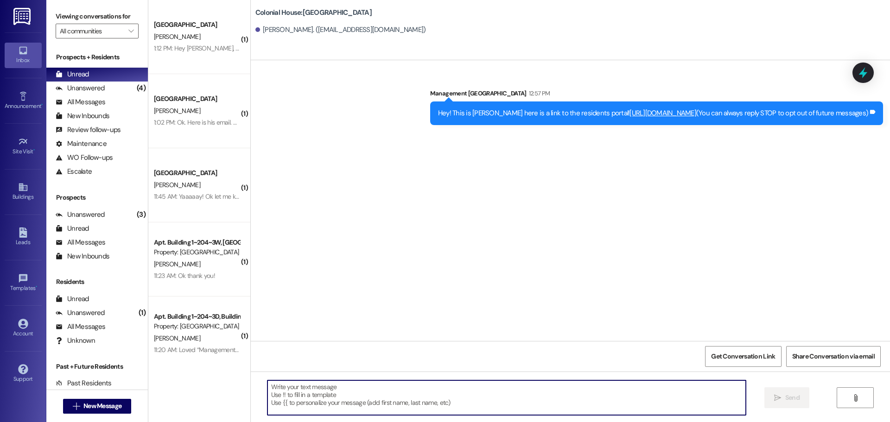
click at [408, 393] on textarea at bounding box center [506, 398] width 478 height 35
click at [372, 392] on textarea "Hey AUdrey! Autumn is all set for" at bounding box center [506, 398] width 478 height 35
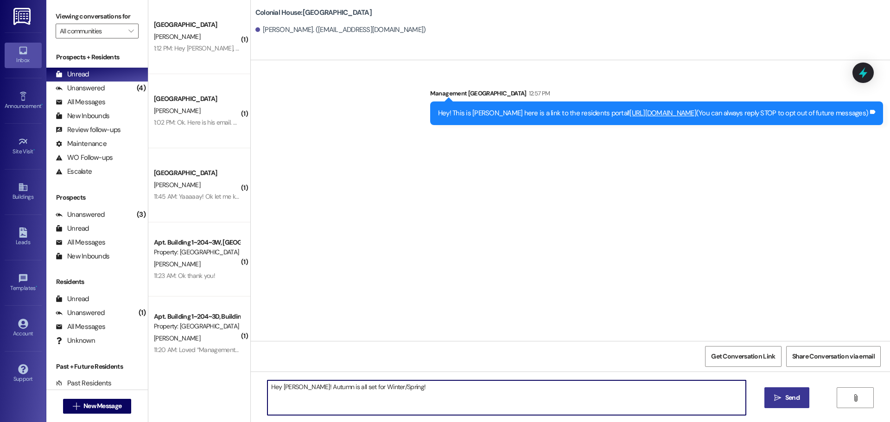
type textarea "Hey [PERSON_NAME]! Autumn is all set for Winter/Spring!"
click at [801, 400] on button " Send" at bounding box center [786, 397] width 45 height 21
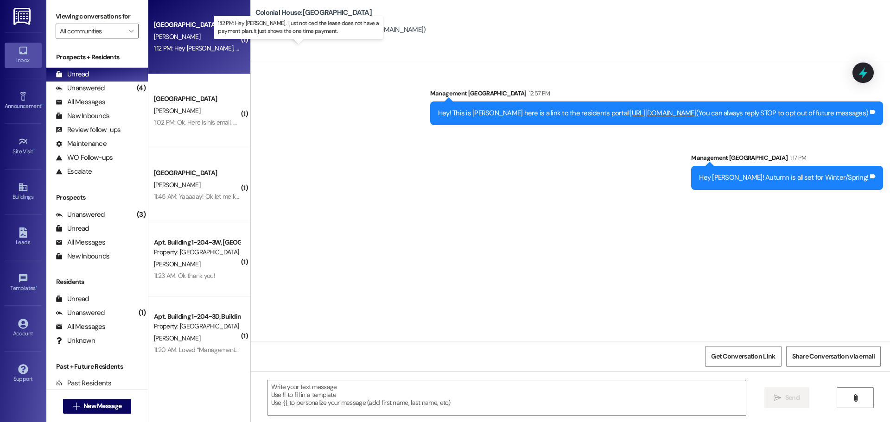
click at [171, 51] on div "1:12 PM: Hey MacKenna, I just noticed the lease does not have a payment plan. I…" at bounding box center [316, 48] width 324 height 8
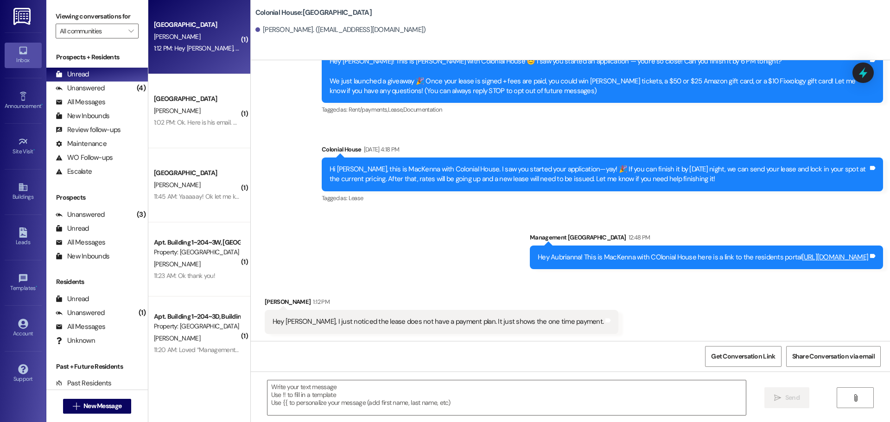
scroll to position [140, 0]
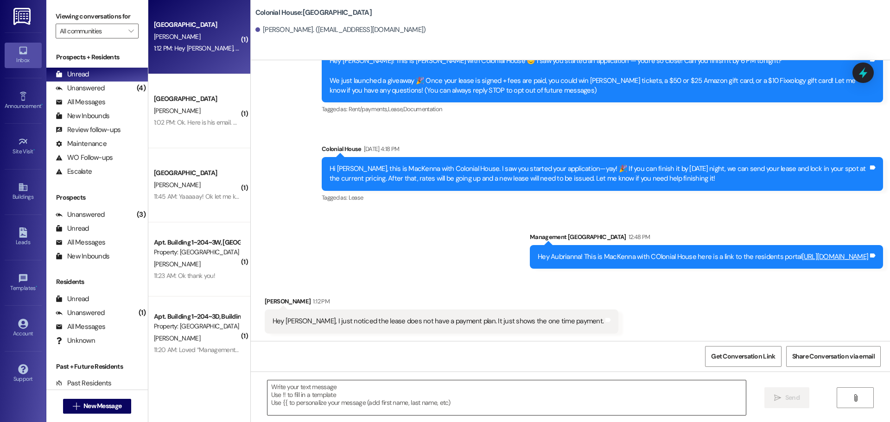
click at [356, 403] on textarea at bounding box center [506, 398] width 478 height 35
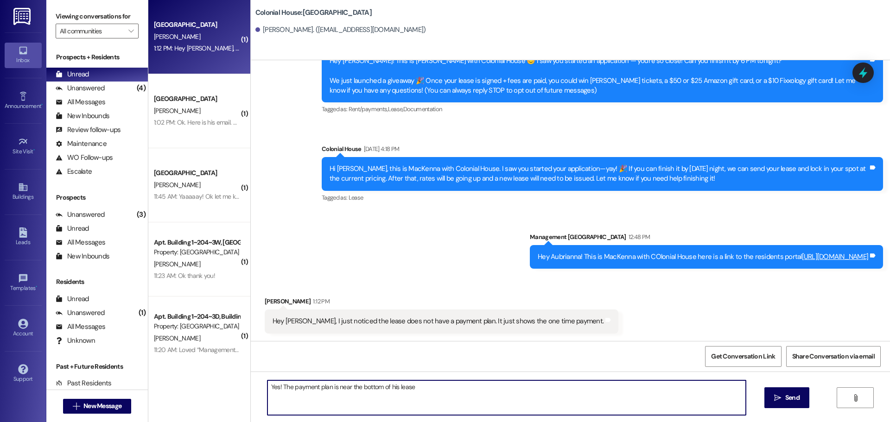
type textarea "Yes! The payment plan is near the bottom of his lease!"
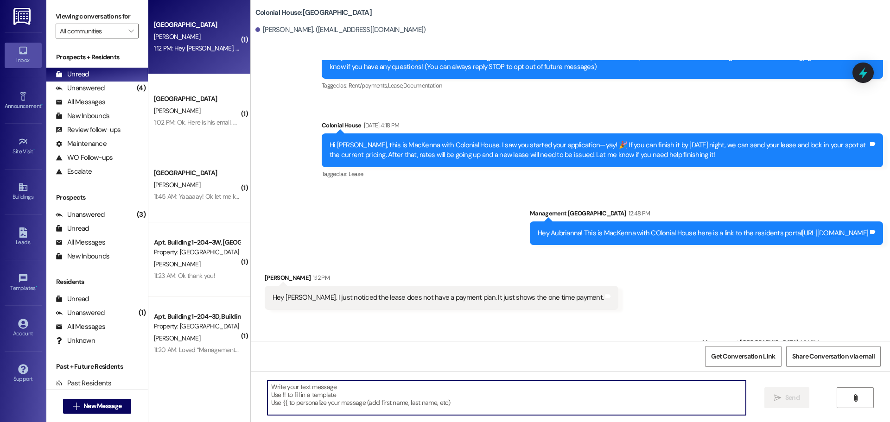
scroll to position [204, 0]
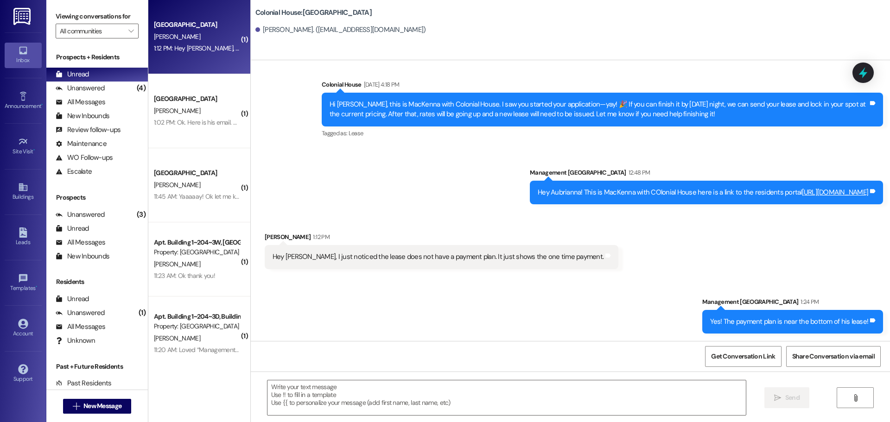
click at [217, 119] on div "1:02 PM: Ok. Here is his email. Kaleb.breinholt@ missionary.org 1:02 PM: Ok. He…" at bounding box center [252, 122] width 197 height 8
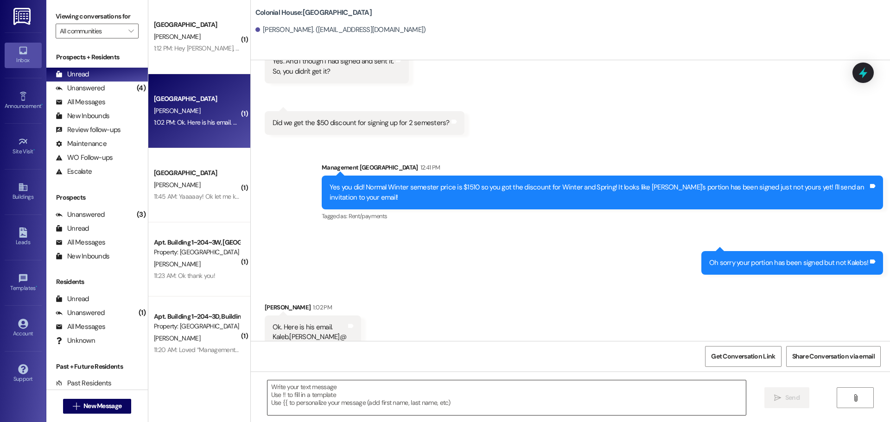
scroll to position [1085, 0]
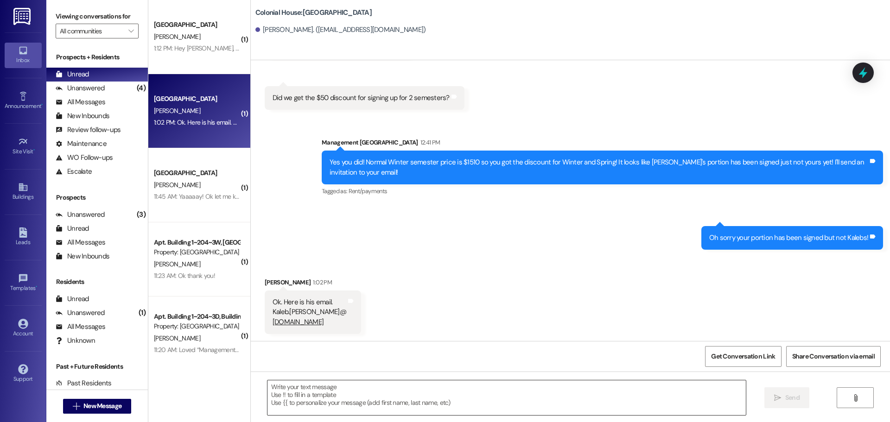
click at [290, 393] on textarea at bounding box center [506, 398] width 478 height 35
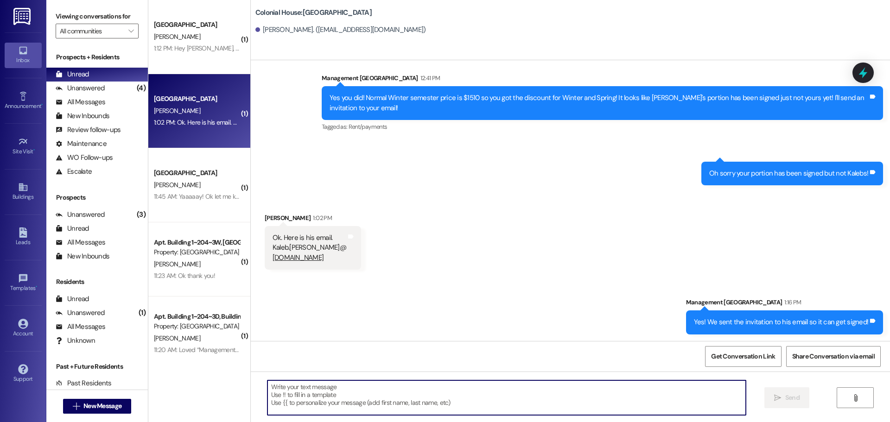
scroll to position [1150, 0]
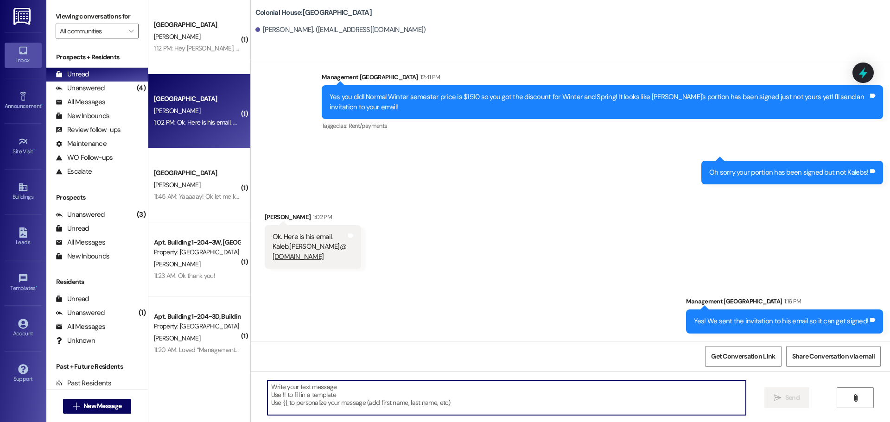
click at [327, 397] on textarea at bounding box center [506, 398] width 478 height 35
click at [372, 391] on textarea "WOuld we need to wait til P-day to get ta" at bounding box center [506, 398] width 478 height 35
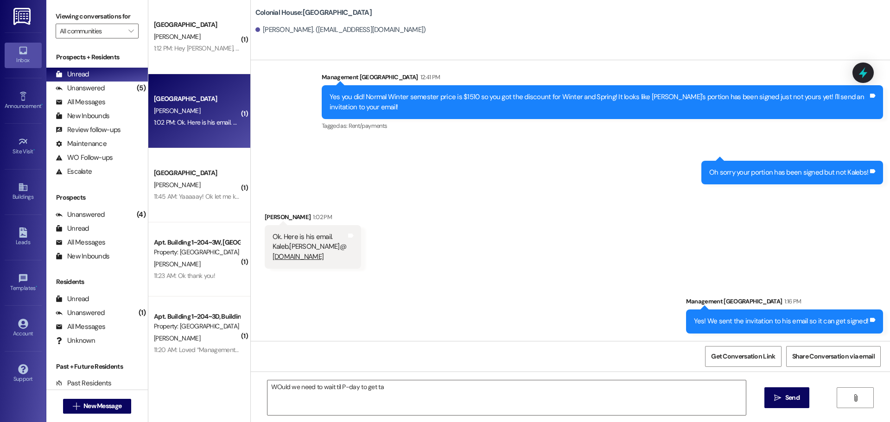
click at [380, 419] on div "WOuld we need to wait til P-day to get ta  Send " at bounding box center [570, 407] width 639 height 70
click at [364, 403] on textarea "WOuld we need to wait til P-day to get ta" at bounding box center [506, 398] width 478 height 35
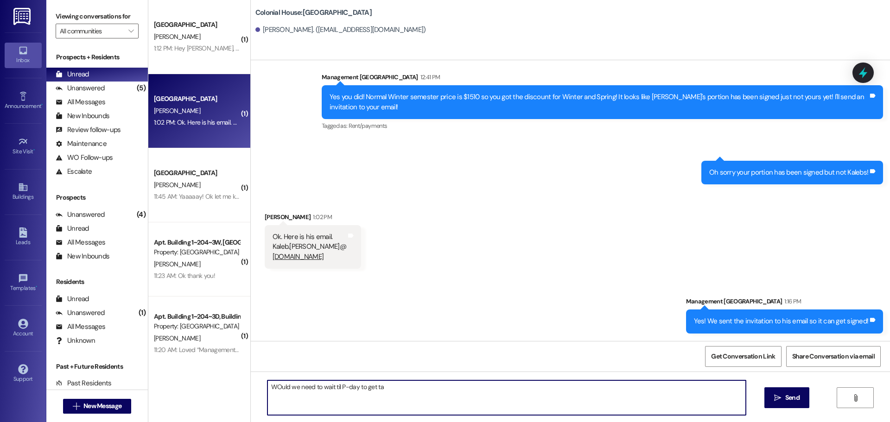
click at [364, 403] on textarea "WOuld we need to wait til P-day to get ta" at bounding box center [506, 398] width 478 height 35
type textarea "Would we need to wait until his P-day to get that signed?"
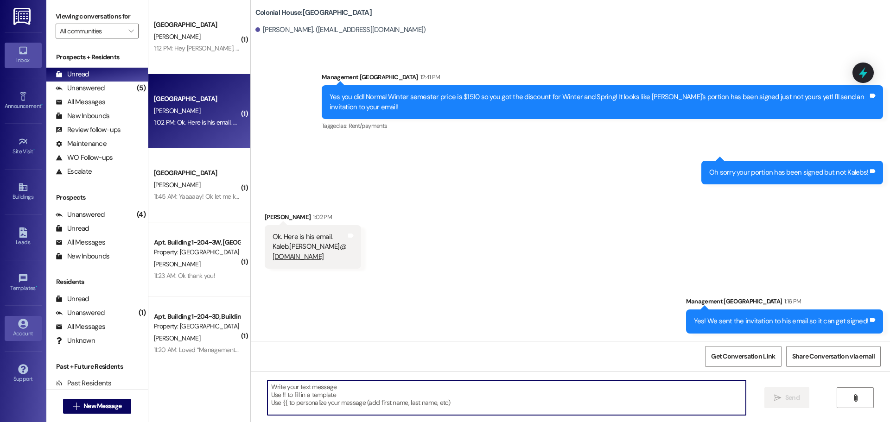
scroll to position [1085, 0]
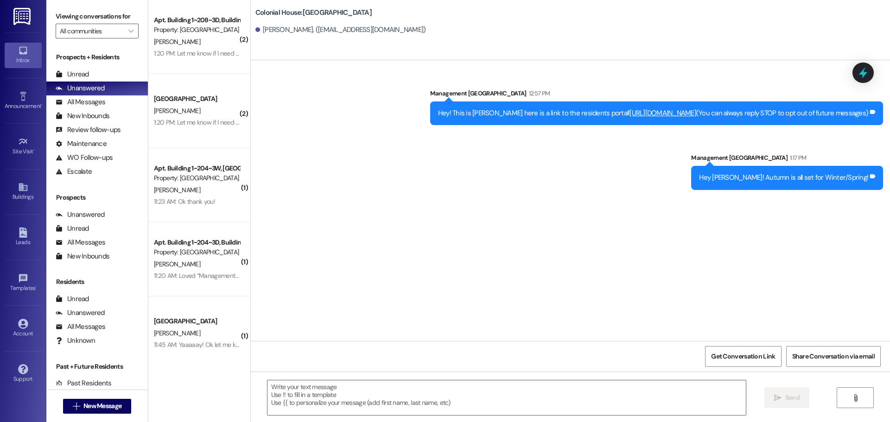
click at [205, 55] on div "1:20 PM: Let me know if I need to do anything else:) 1:20 PM: Let me know if I …" at bounding box center [222, 53] width 136 height 8
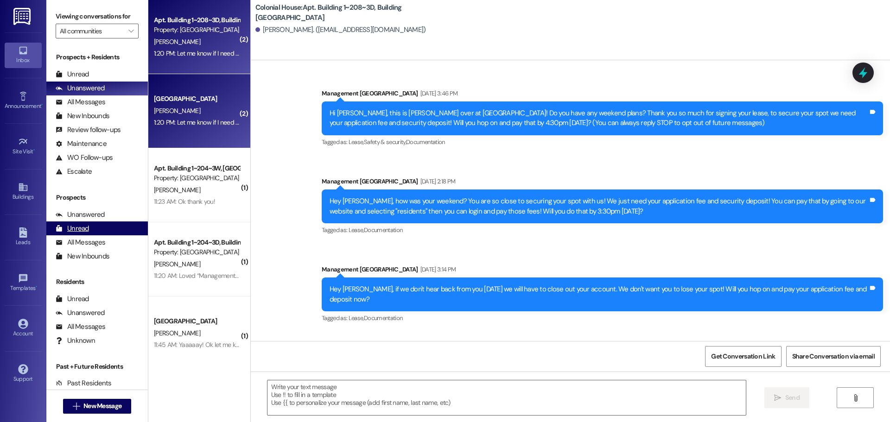
scroll to position [15755, 0]
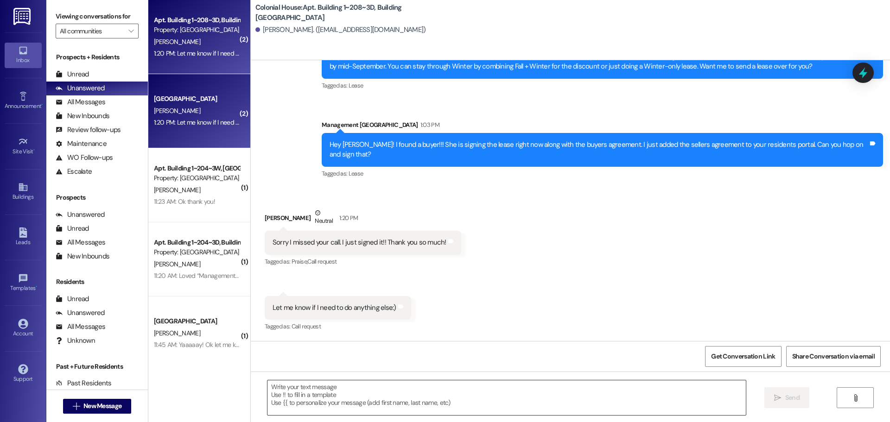
click at [295, 391] on textarea at bounding box center [506, 398] width 478 height 35
click at [383, 403] on textarea "You are all good!!" at bounding box center [506, 398] width 478 height 35
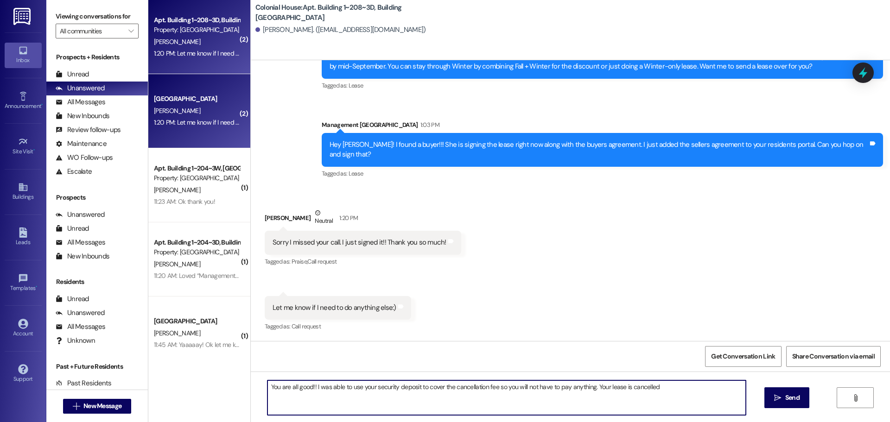
type textarea "You are all good!! I was able to use your security deposit to cover the cancell…"
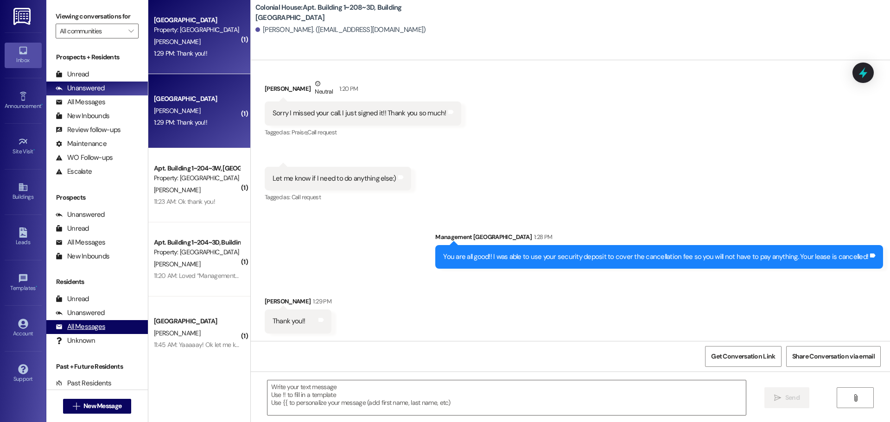
scroll to position [15883, 0]
